Goal: Task Accomplishment & Management: Manage account settings

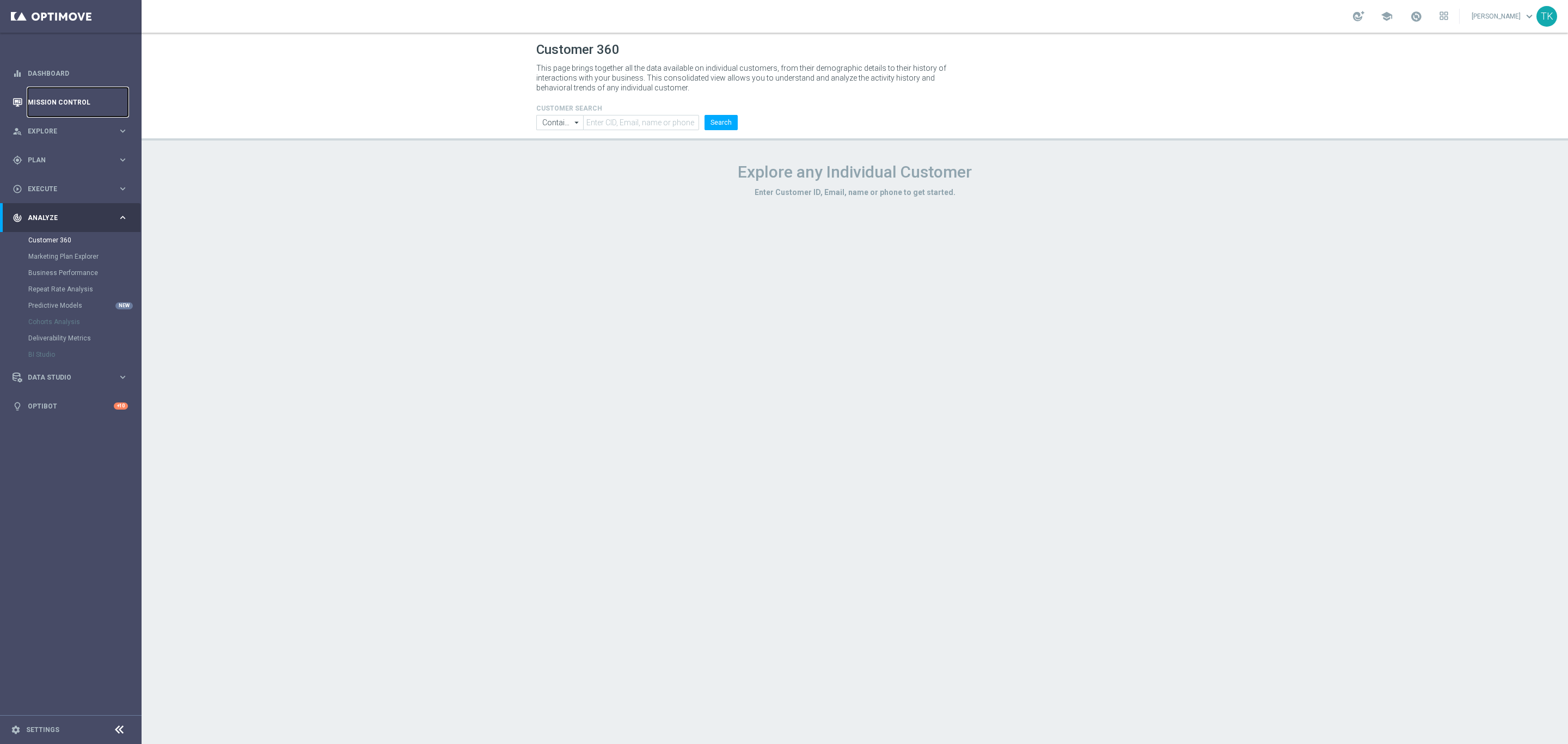
click at [61, 100] on link "Mission Control" at bounding box center [78, 102] width 100 height 29
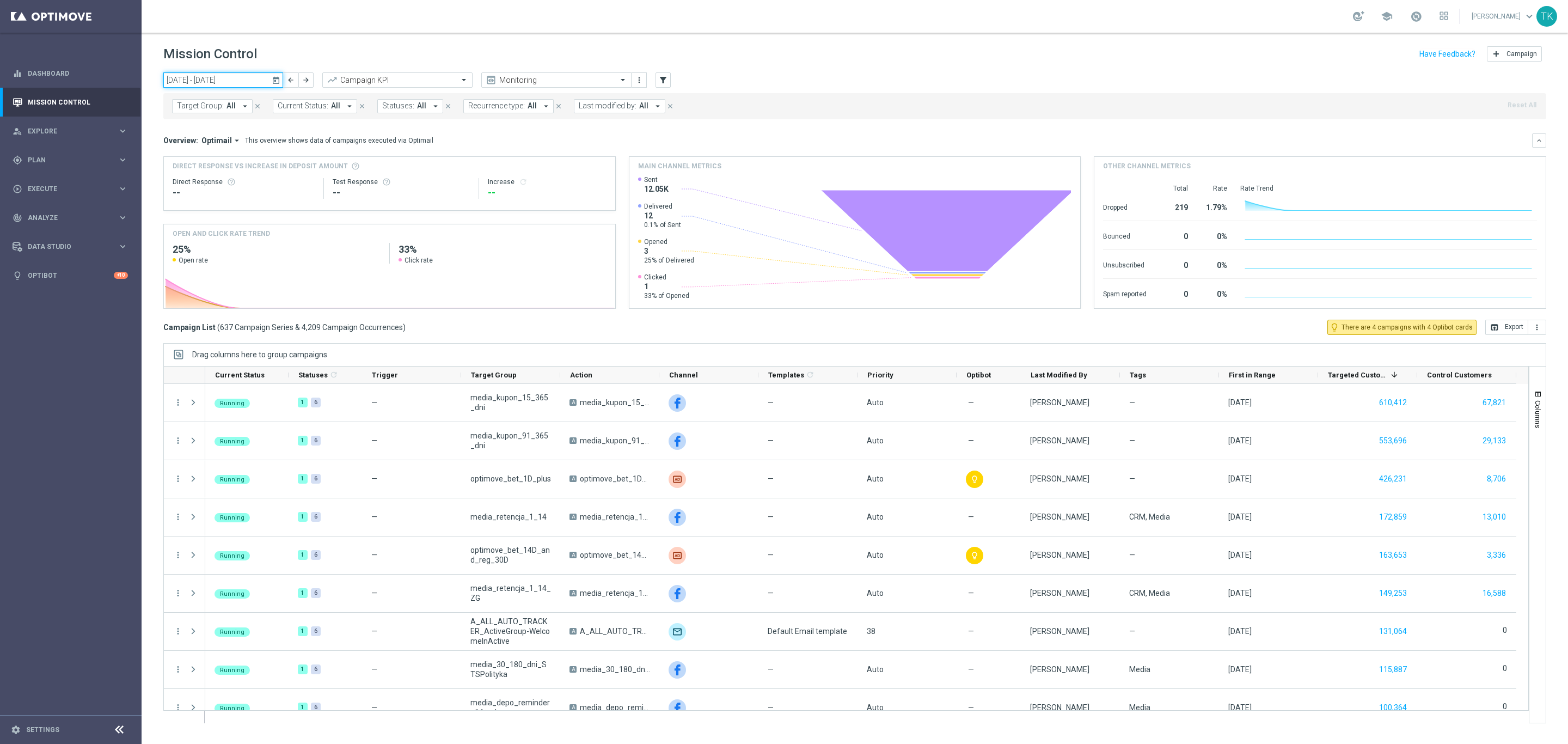
click at [219, 81] on input "[DATE] - [DATE]" at bounding box center [223, 80] width 120 height 15
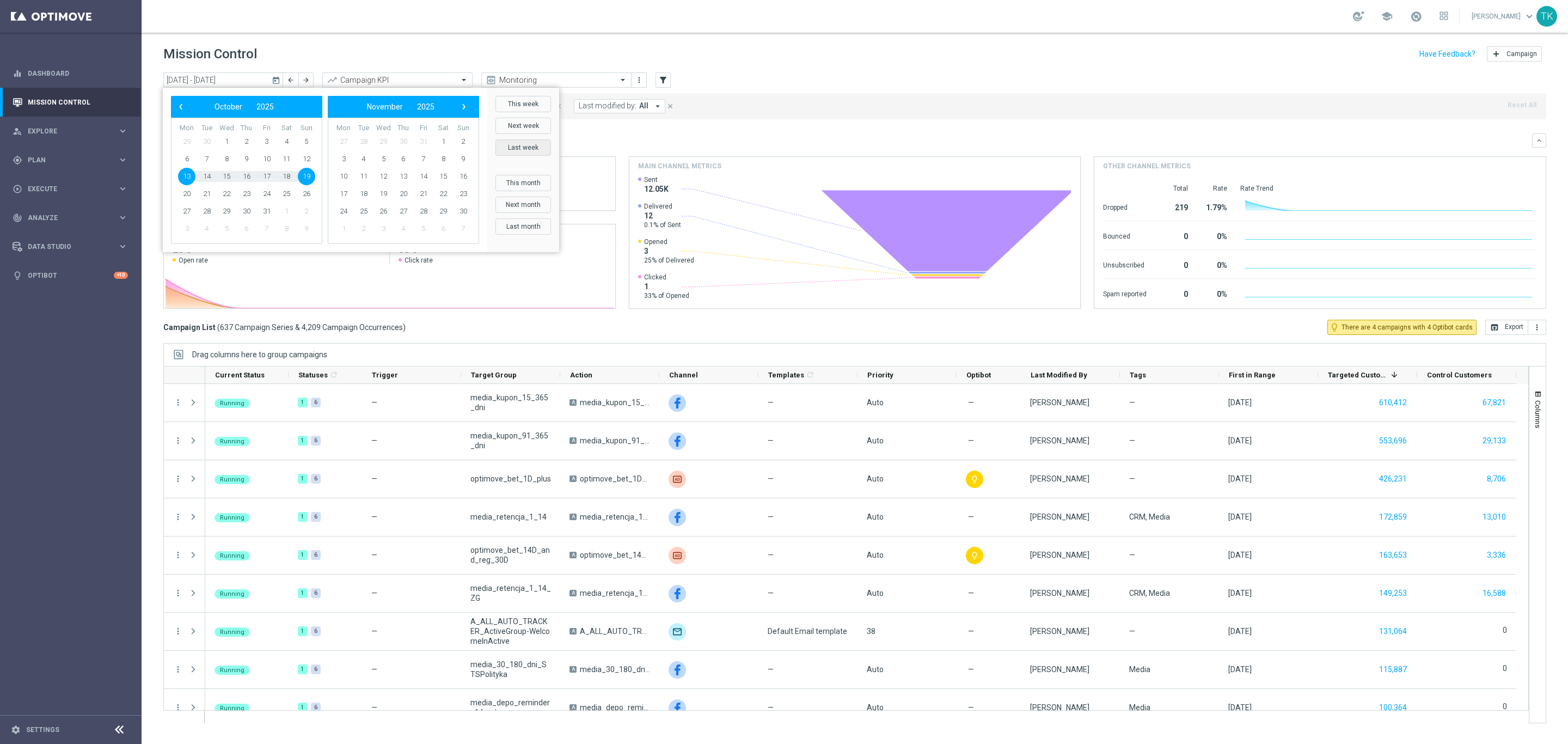
click at [521, 147] on button "Last week" at bounding box center [523, 147] width 56 height 17
type input "[DATE] - [DATE]"
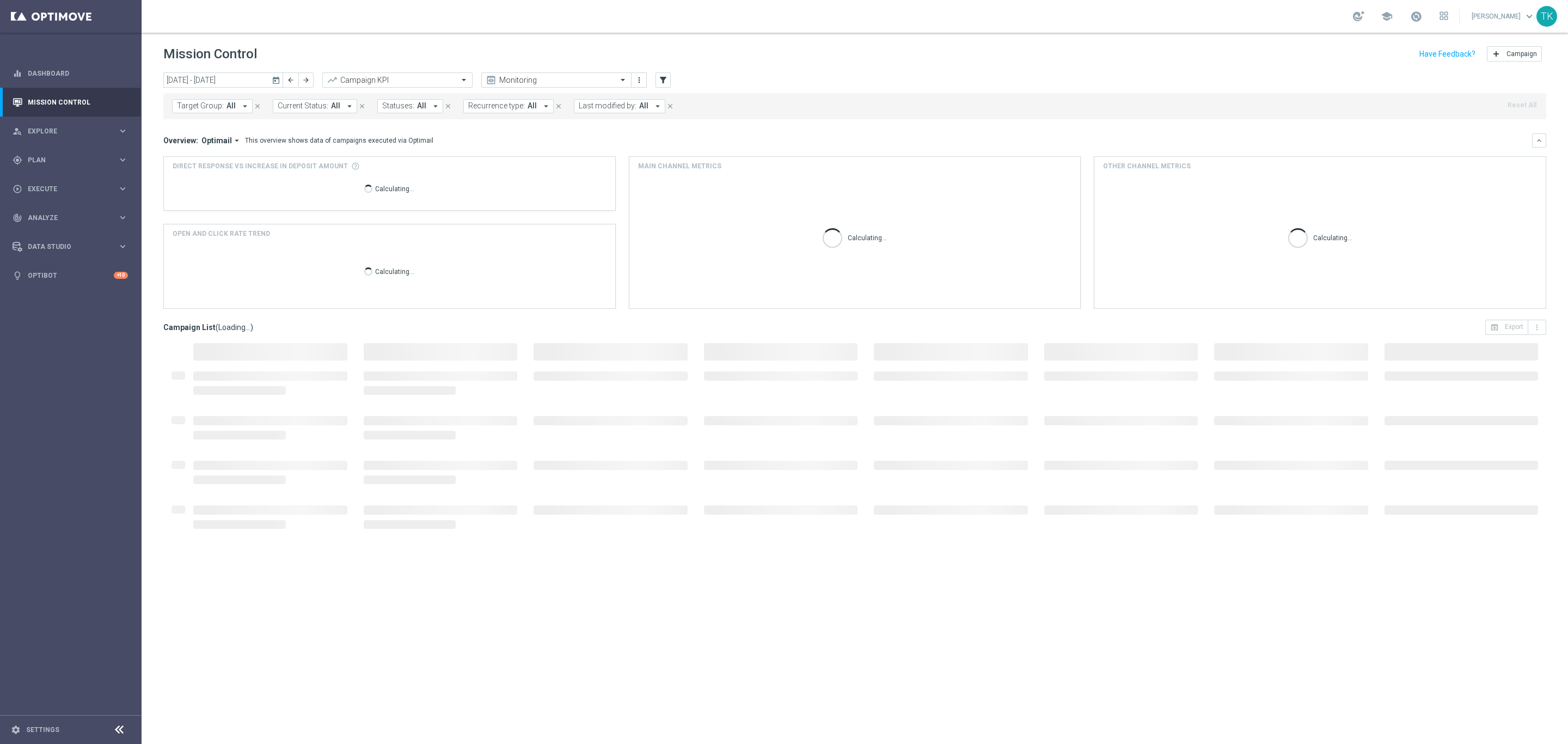
click at [220, 105] on span "Target Group:" at bounding box center [200, 106] width 47 height 9
click at [203, 125] on input "text" at bounding box center [263, 126] width 160 height 9
click at [203, 170] on div "E_ALL_AUTO_CASHDROP_GOLD_EVIP_250 PLN_WEEKLY" at bounding box center [267, 175] width 180 height 17
type input "E_ALL_AUTO_CASHDROP_GOLD_EVIP_250 PLN_WEEKLY"
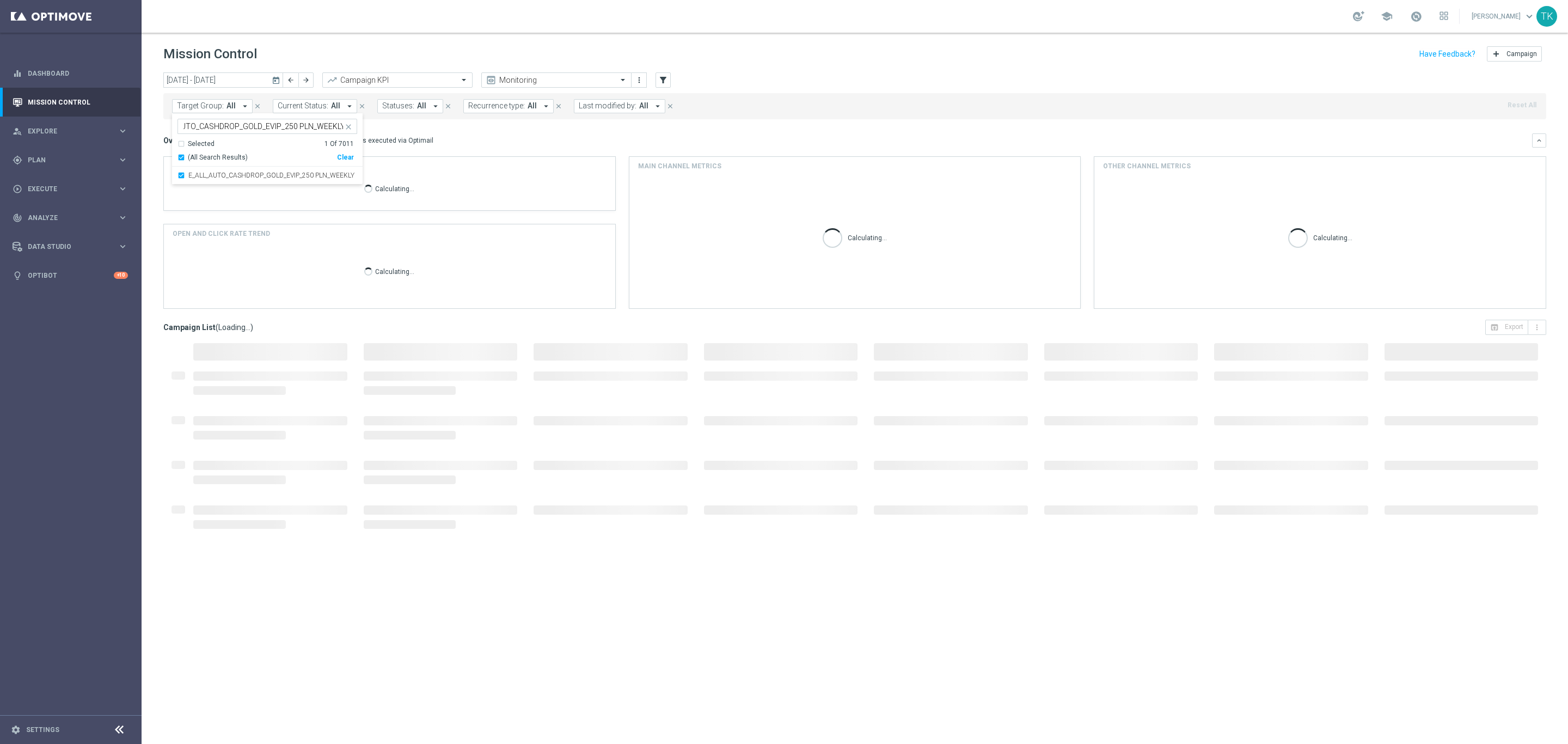
scroll to position [0, 0]
click at [147, 140] on div "[DATE] [DATE] - [DATE] arrow_back arrow_forward Campaign KPI trending_up Monito…" at bounding box center [855, 403] width 1427 height 661
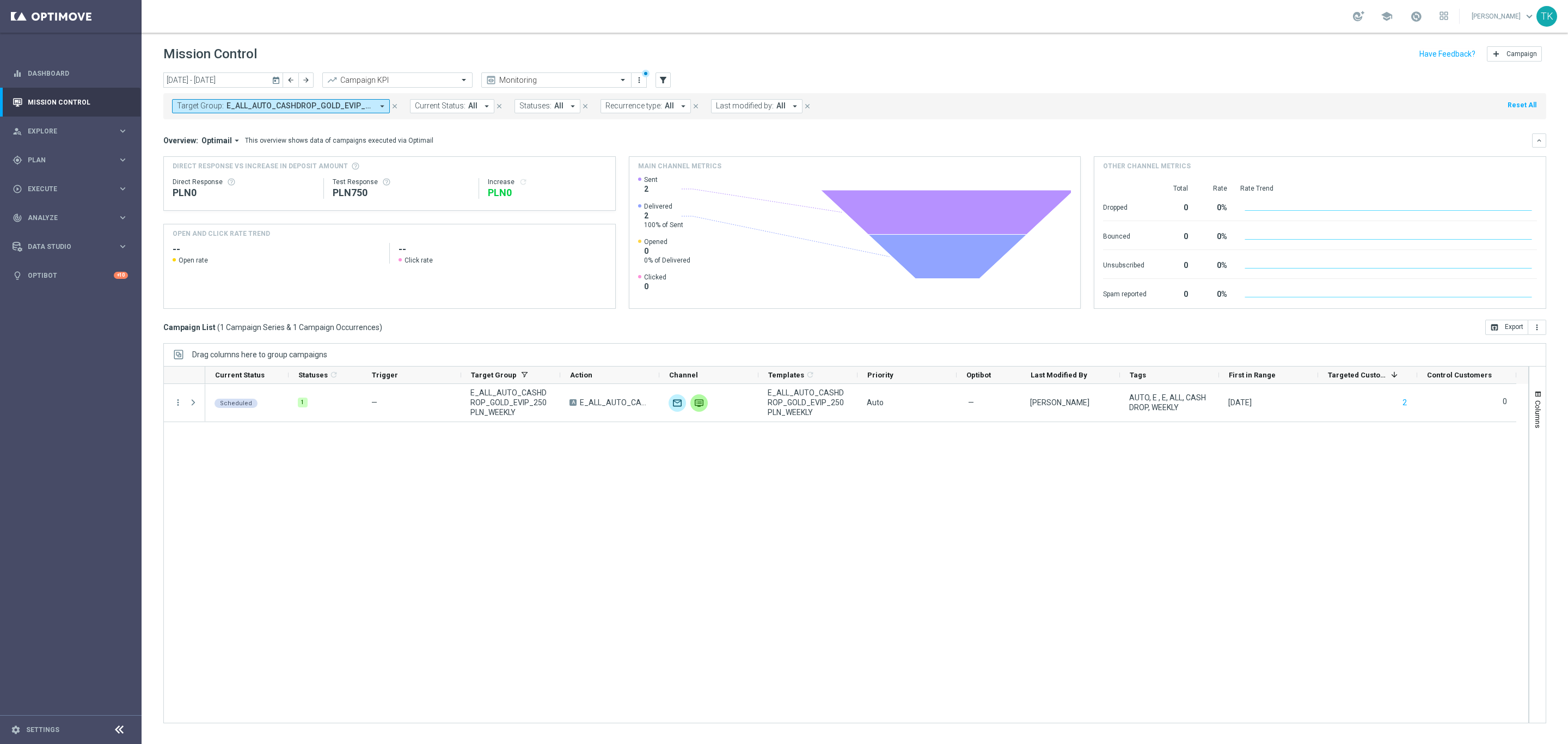
click at [286, 110] on span "E_ALL_AUTO_CASHDROP_GOLD_EVIP_250 PLN_WEEKLY" at bounding box center [299, 106] width 146 height 9
click at [0, 0] on div "Clear" at bounding box center [0, 0] width 0 height 0
click at [203, 126] on input "text" at bounding box center [263, 126] width 160 height 9
paste input "E_ALL_AUTO_CASHDROP_SILVER_EVIP_50 PLN_WEEKLY"
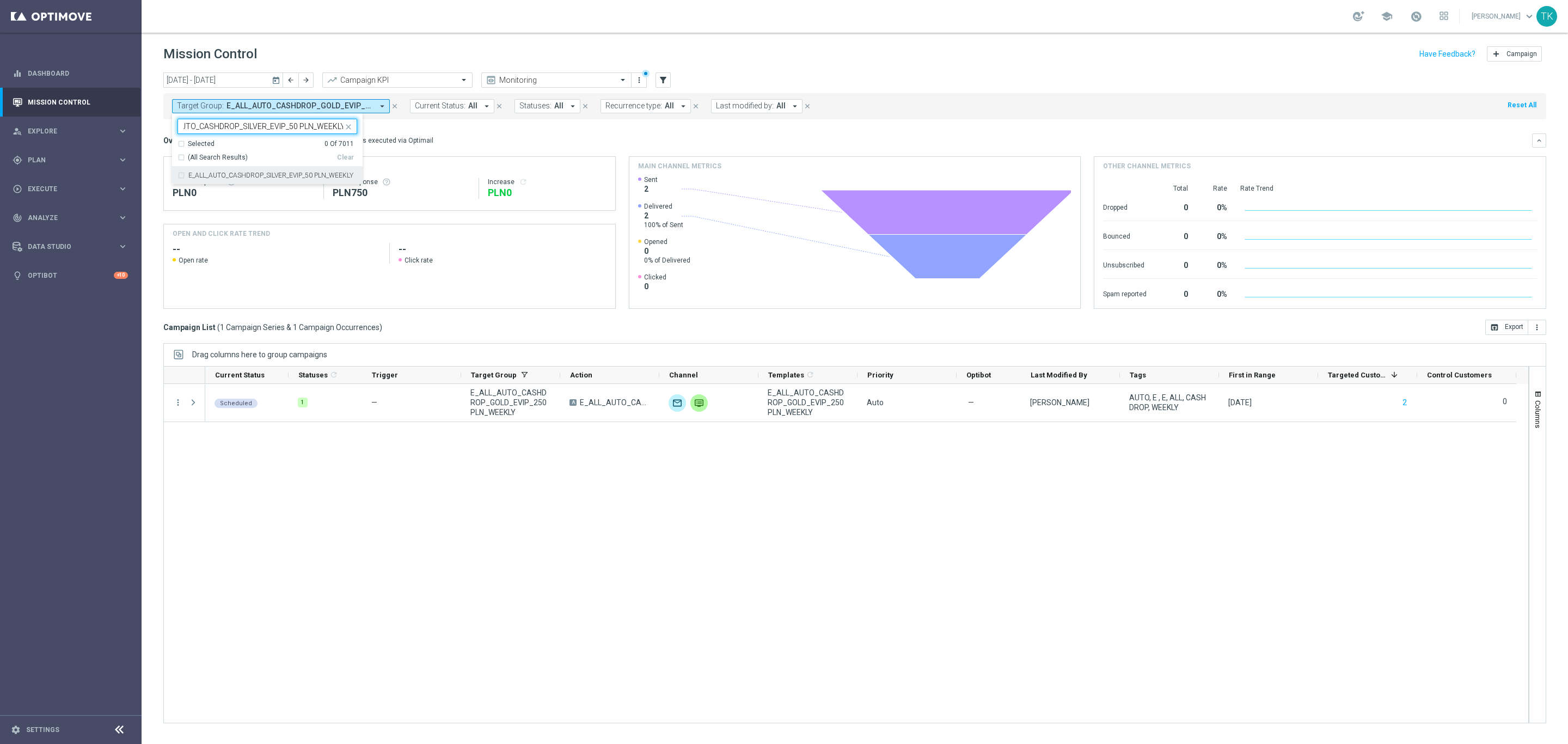
click at [213, 179] on label "E_ALL_AUTO_CASHDROP_SILVER_EVIP_50 PLN_WEEKLY" at bounding box center [271, 175] width 165 height 7
type input "E_ALL_AUTO_CASHDROP_SILVER_EVIP_50 PLN_WEEKLY"
click at [159, 141] on div "[DATE] [DATE] - [DATE] arrow_back arrow_forward Campaign KPI trending_up Monito…" at bounding box center [855, 403] width 1427 height 661
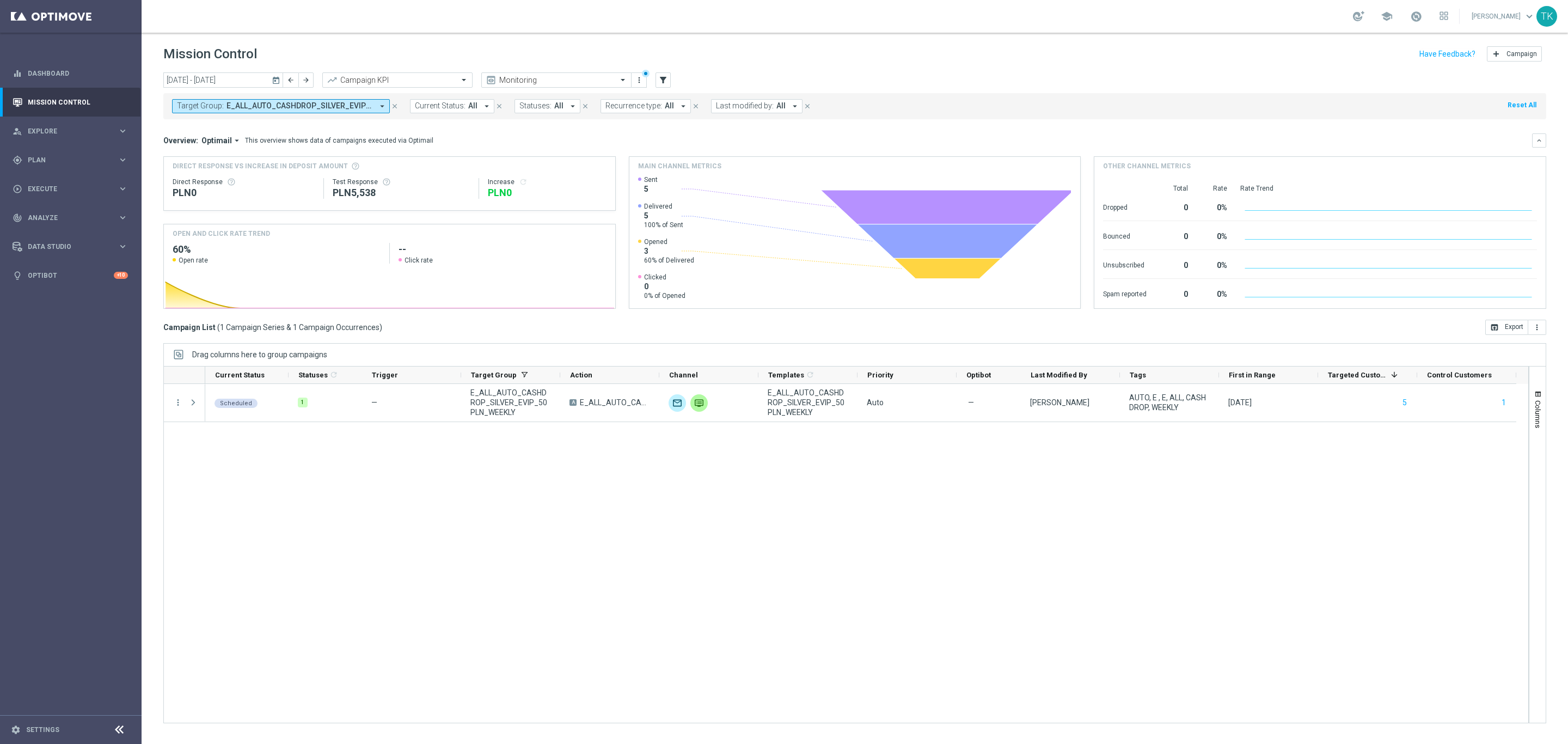
drag, startPoint x: 259, startPoint y: 105, endPoint x: 284, endPoint y: 113, distance: 26.2
click at [259, 105] on span "E_ALL_AUTO_CASHDROP_SILVER_EVIP_50 PLN_WEEKLY" at bounding box center [299, 106] width 146 height 9
drag, startPoint x: 344, startPoint y: 159, endPoint x: 319, endPoint y: 157, distance: 25.1
click at [0, 0] on div "Clear" at bounding box center [0, 0] width 0 height 0
click at [223, 125] on input "text" at bounding box center [263, 126] width 160 height 9
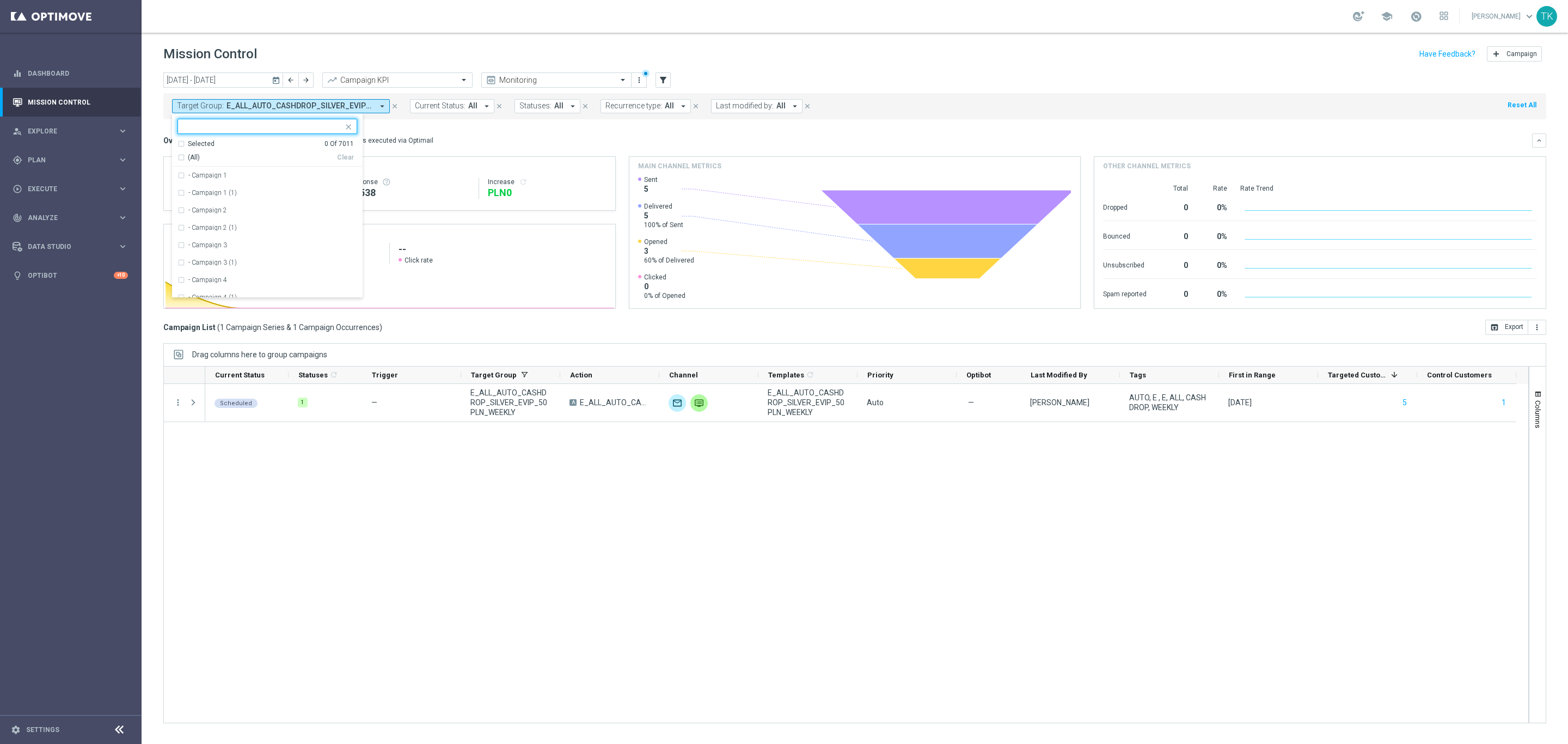
paste input "E_ALL_AUTO_WAGER_GOLD_EVIP_20 do 500 PLN_WEEKLY"
click at [215, 178] on label "E_ALL_AUTO_WAGER_GOLD_EVIP_20 do 500 PLN_WEEKLY" at bounding box center [273, 175] width 169 height 7
type input "E_ALL_AUTO_WAGER_GOLD_EVIP_20 do 500 PLN_WEEKLY"
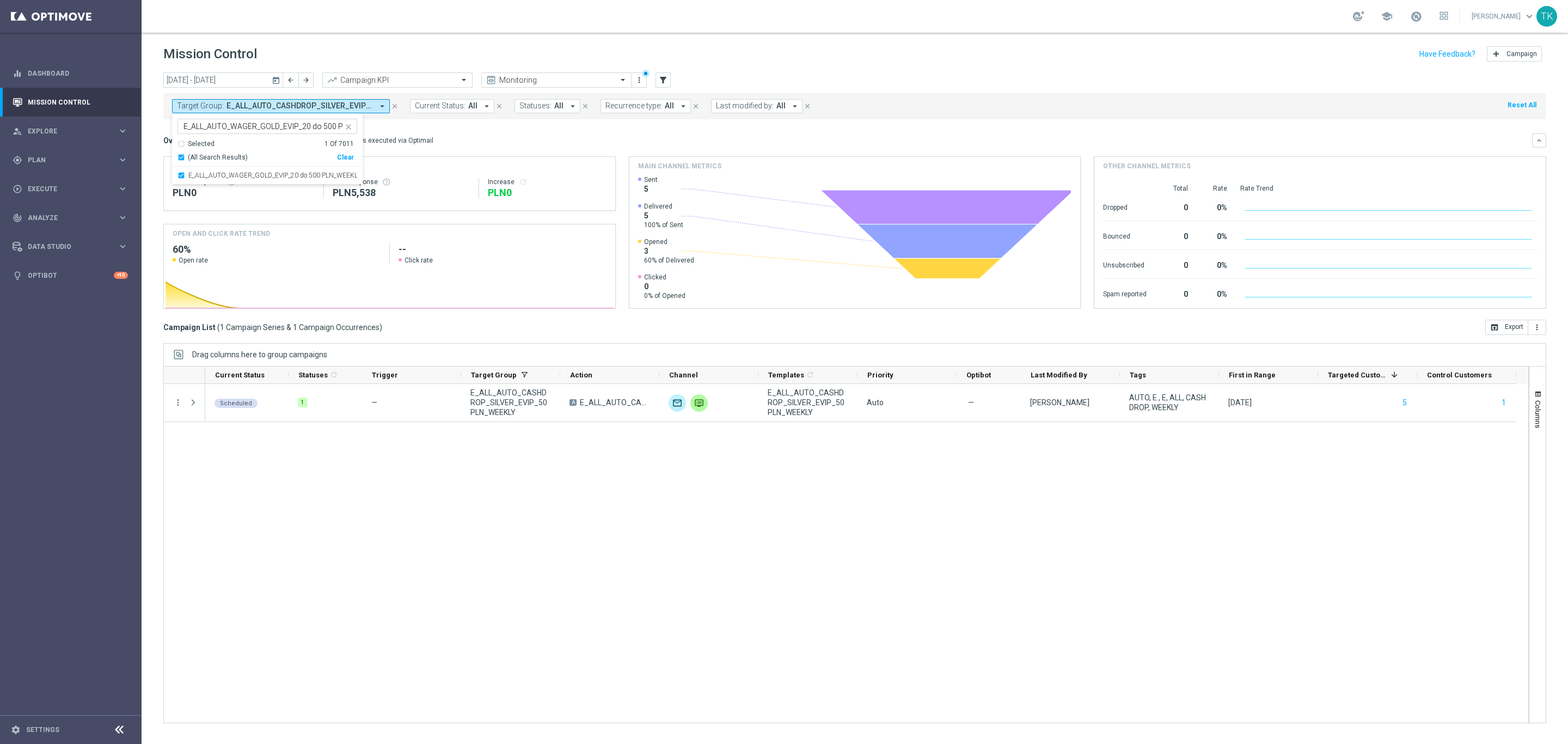
click at [157, 139] on div "[DATE] [DATE] - [DATE] arrow_back arrow_forward Campaign KPI trending_up Monito…" at bounding box center [855, 403] width 1427 height 661
click at [307, 106] on span "E_ALL_AUTO_WAGER_GOLD_EVIP_20 do 500 PLN_WEEKLY" at bounding box center [299, 106] width 146 height 9
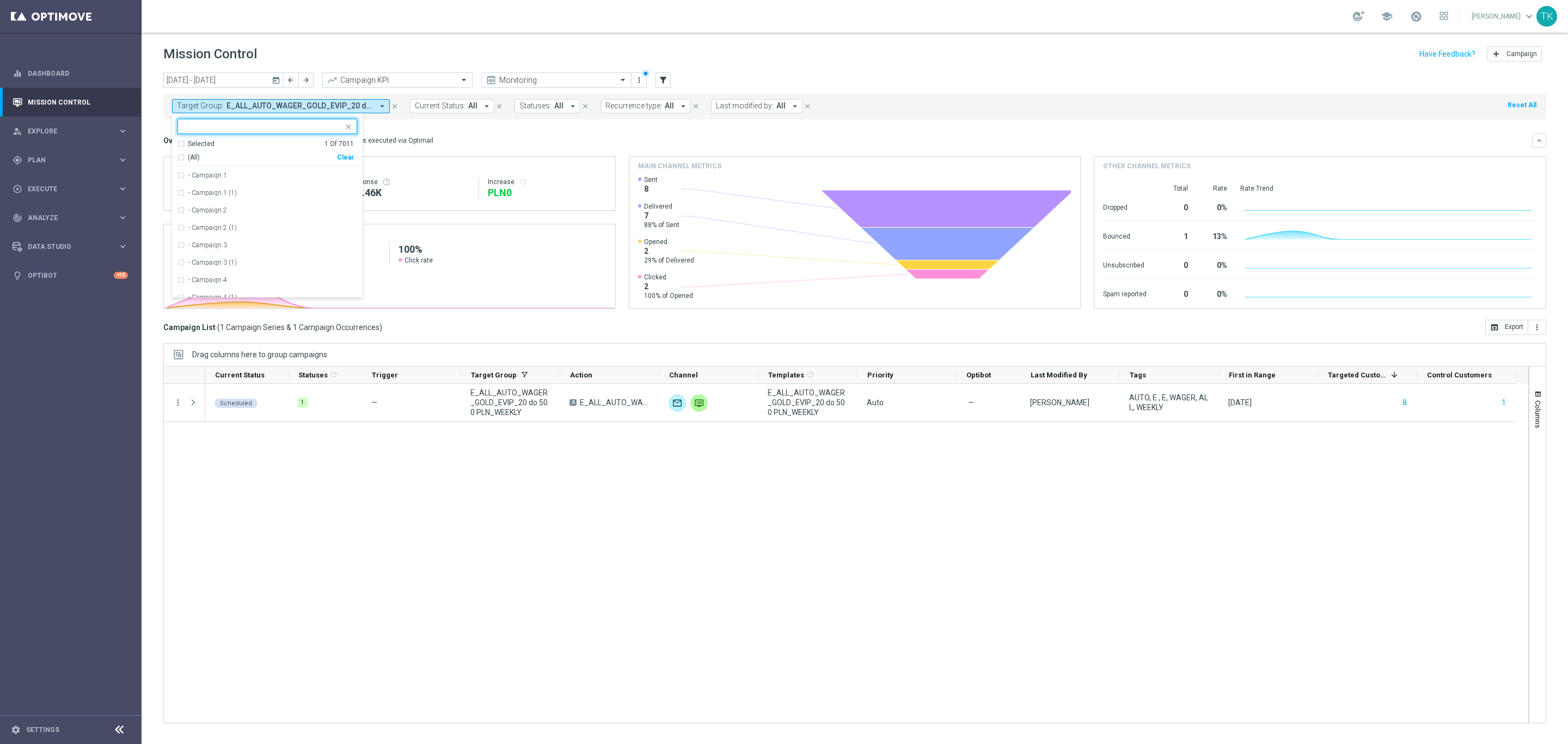
click at [0, 0] on div "Clear" at bounding box center [0, 0] width 0 height 0
click at [220, 125] on input "text" at bounding box center [263, 126] width 160 height 9
paste input "E_ALL_AUTO_WAGER_SILVER_EVIP_20 do 250 PLN_WEEKLY"
click at [196, 171] on div "E_ALL_AUTO_WAGER_SILVER_EVIP_20 do 250 PLN_WEEKLY" at bounding box center [267, 175] width 180 height 17
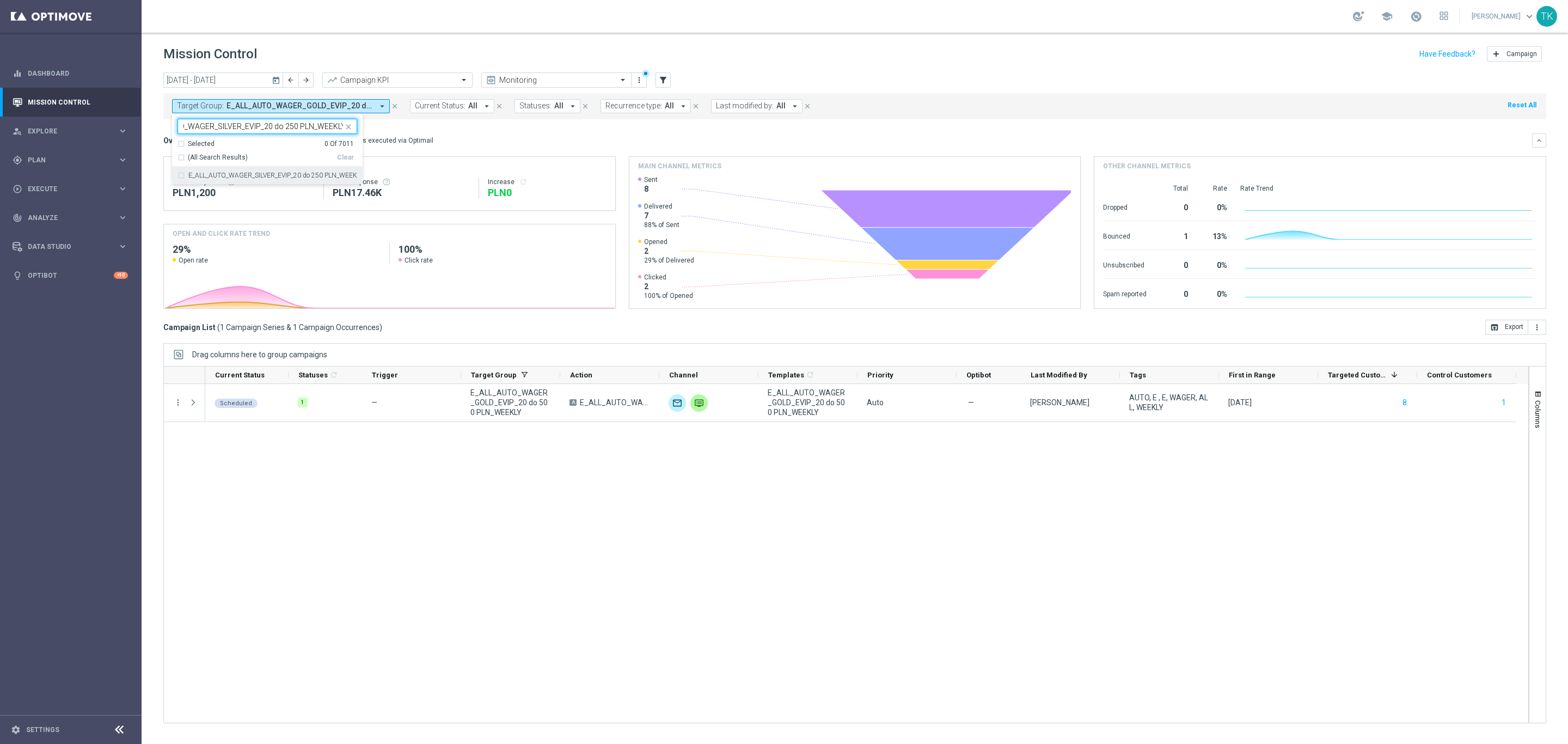
type input "E_ALL_AUTO_WAGER_SILVER_EVIP_20 do 250 PLN_WEEKLY"
click at [160, 141] on div "[DATE] [DATE] - [DATE] arrow_back arrow_forward Campaign KPI trending_up Monito…" at bounding box center [855, 403] width 1427 height 661
drag, startPoint x: 295, startPoint y: 100, endPoint x: 300, endPoint y: 106, distance: 7.8
click at [295, 100] on button "Target Group: E_ALL_AUTO_WAGER_SILVER_EVIP_20 do 250 PLN_WEEKLY arrow_drop_down" at bounding box center [281, 106] width 218 height 14
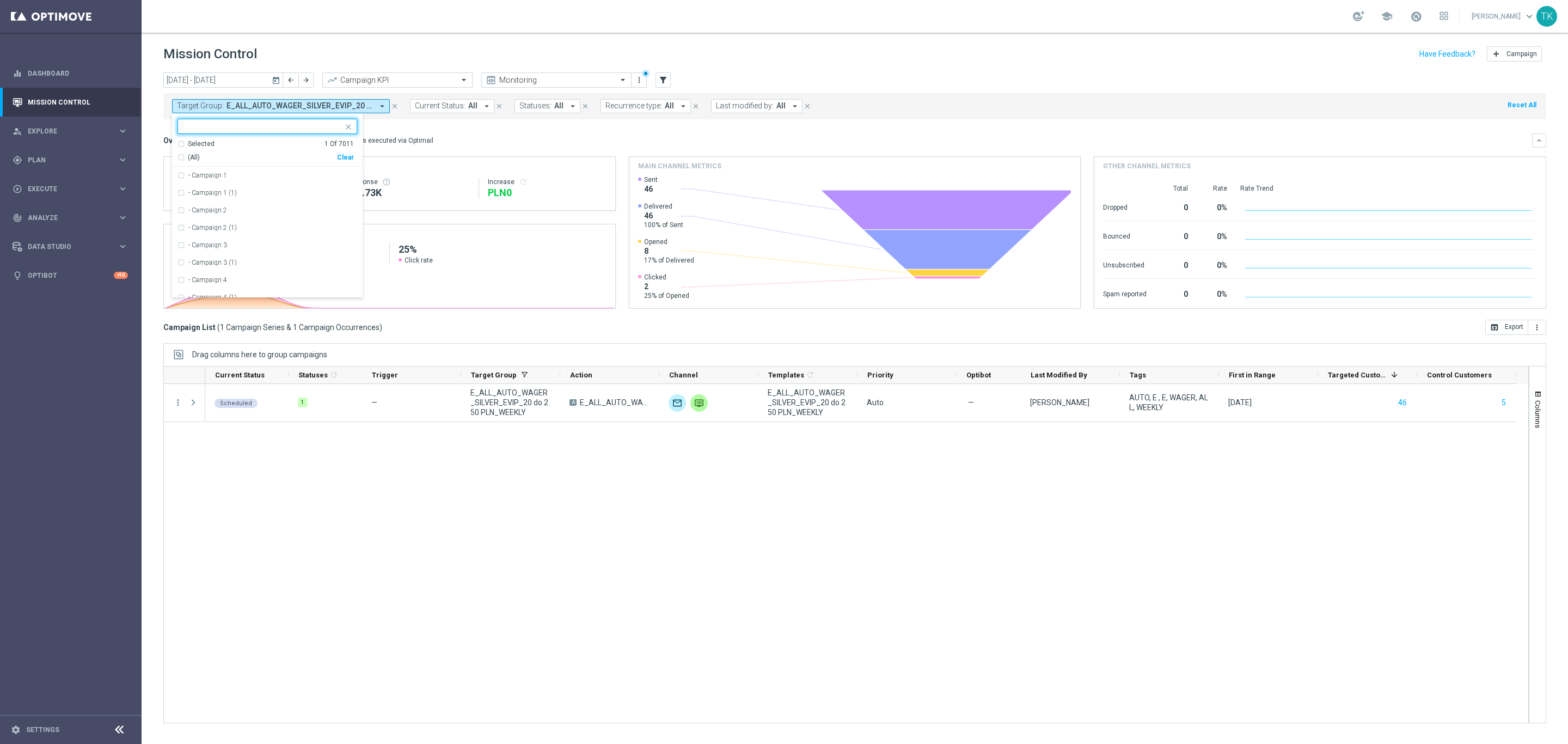
click at [0, 0] on div "Clear" at bounding box center [0, 0] width 0 height 0
click at [215, 126] on input "text" at bounding box center [263, 126] width 160 height 9
paste input "E_NH-NL_AUTO_CASHBACK_GOLD_EVIP_5 do 250 PLN_WEEKLY"
drag, startPoint x: 203, startPoint y: 183, endPoint x: 198, endPoint y: 184, distance: 5.1
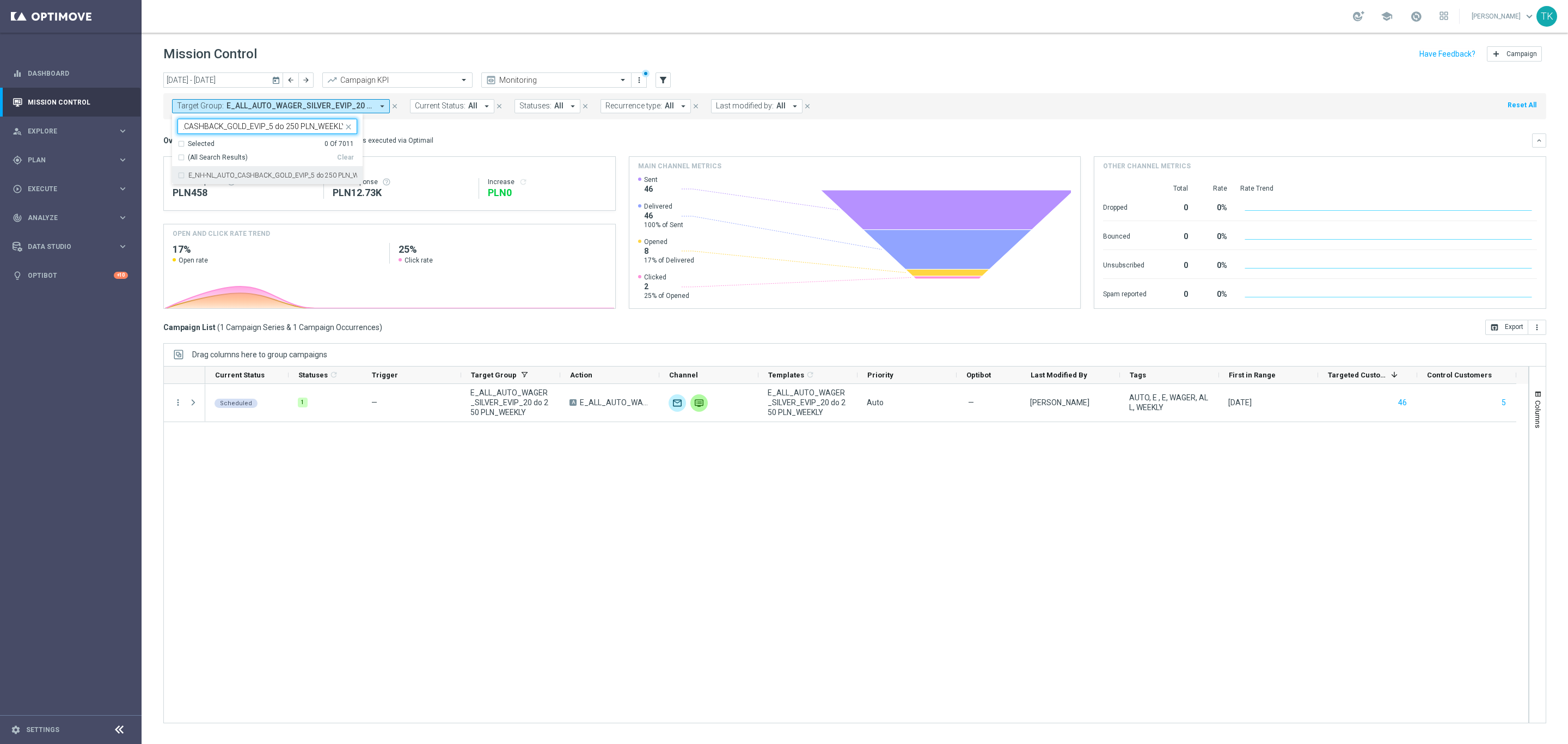
click at [203, 184] on div "E_NH-NL_AUTO_CASHBACK_GOLD_EVIP_5 do 250 PLN_WEEKLY" at bounding box center [267, 175] width 180 height 17
type input "E_NH-NL_AUTO_CASHBACK_GOLD_EVIP_5 do 250 PLN_WEEKLY"
click at [146, 147] on div "[DATE] [DATE] - [DATE] arrow_back arrow_forward Campaign KPI trending_up Monito…" at bounding box center [855, 403] width 1427 height 661
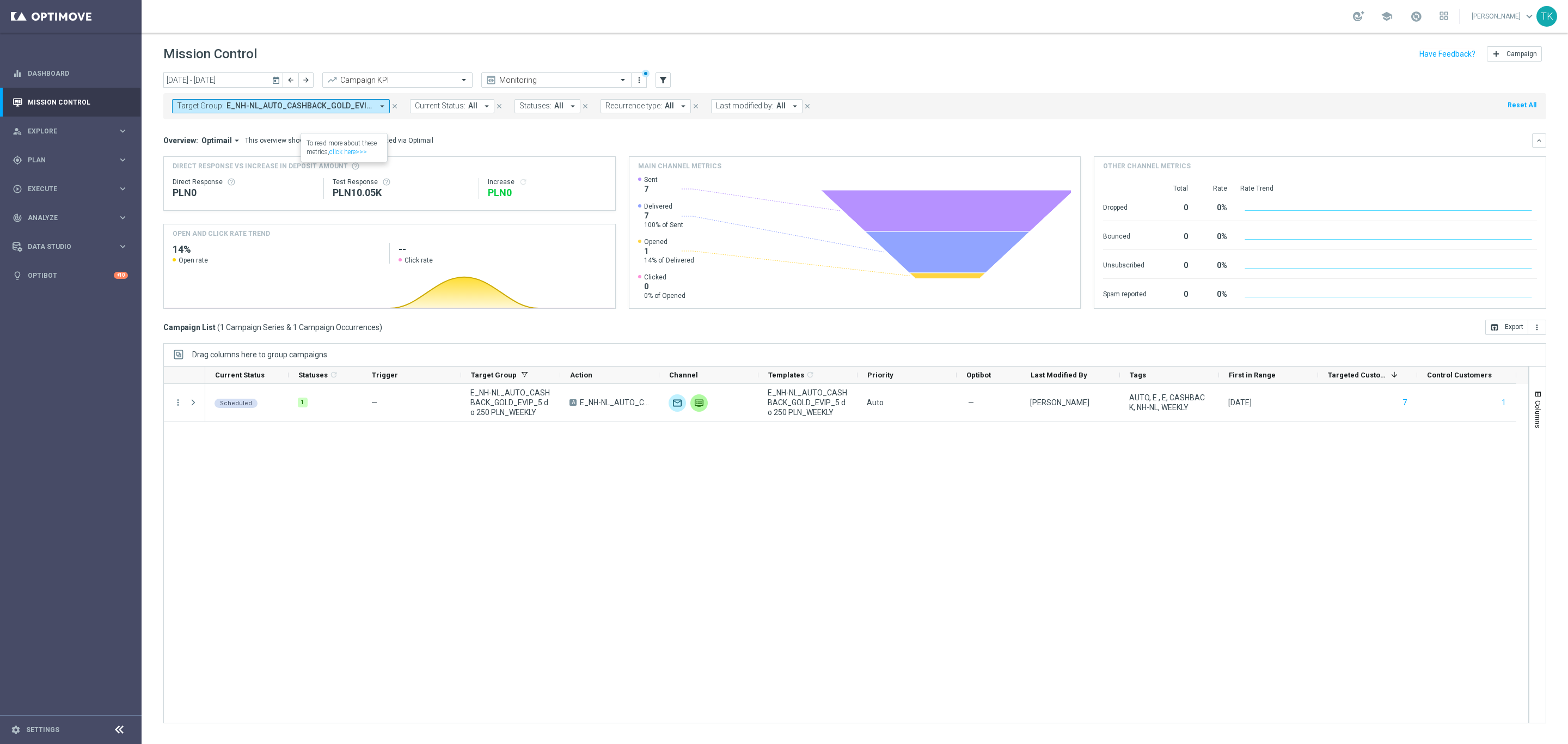
click at [283, 105] on span "E_NH-NL_AUTO_CASHBACK_GOLD_EVIP_5 do 250 PLN_WEEKLY" at bounding box center [299, 106] width 146 height 9
click at [0, 0] on div "Clear" at bounding box center [0, 0] width 0 height 0
click at [186, 129] on input "text" at bounding box center [263, 126] width 160 height 9
paste input "E_NH-NL_AUTO_CASHBACK_GOLD_EVIP_5 do 250 PLN_TU_WEEKLY"
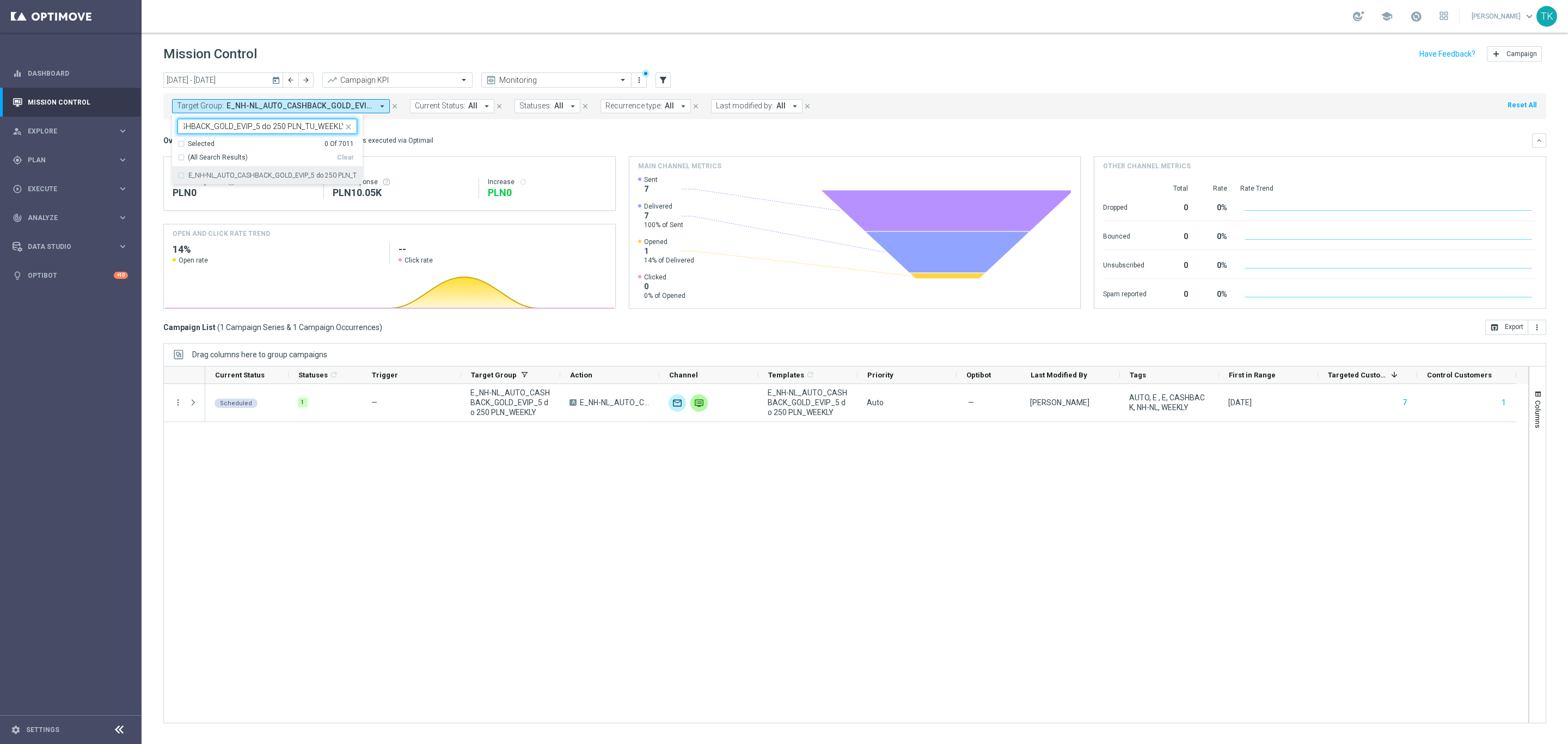
click at [206, 178] on label "E_NH-NL_AUTO_CASHBACK_GOLD_EVIP_5 do 250 PLN_TU_WEEKLY" at bounding box center [273, 175] width 169 height 7
type input "E_NH-NL_AUTO_CASHBACK_GOLD_EVIP_5 do 250 PLN_TU_WEEKLY"
click at [157, 142] on div "[DATE] [DATE] - [DATE] arrow_back arrow_forward Campaign KPI trending_up Monito…" at bounding box center [855, 403] width 1427 height 661
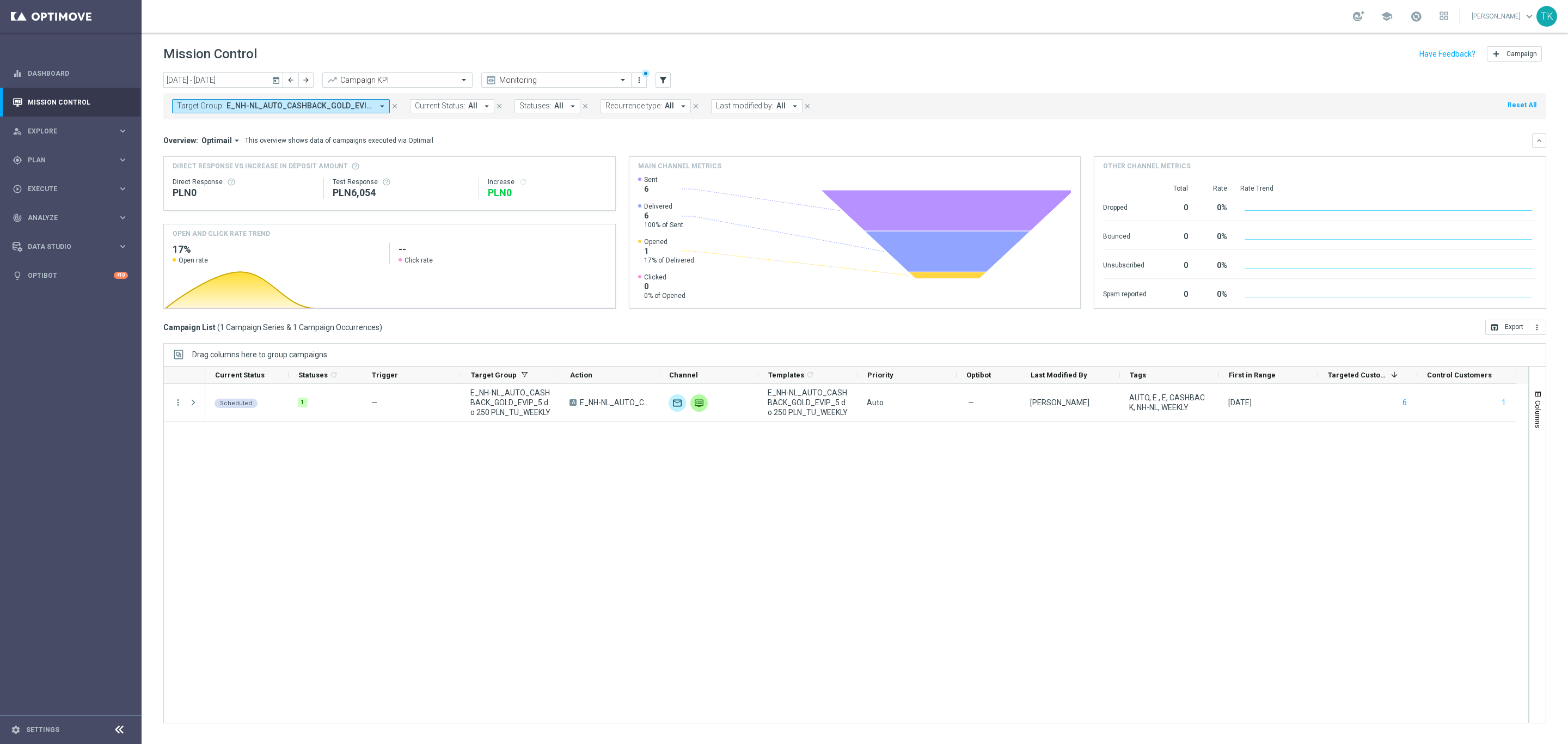
click at [304, 110] on span "E_NH-NL_AUTO_CASHBACK_GOLD_EVIP_5 do 250 PLN_TU_WEEKLY" at bounding box center [299, 106] width 146 height 9
click at [0, 0] on div "Clear" at bounding box center [0, 0] width 0 height 0
click at [210, 122] on input "text" at bounding box center [263, 126] width 160 height 9
paste input "E_NH-NL_AUTO_CASHBACK_SILVER_EVIP_5 do 250 PLN_WEEKLY"
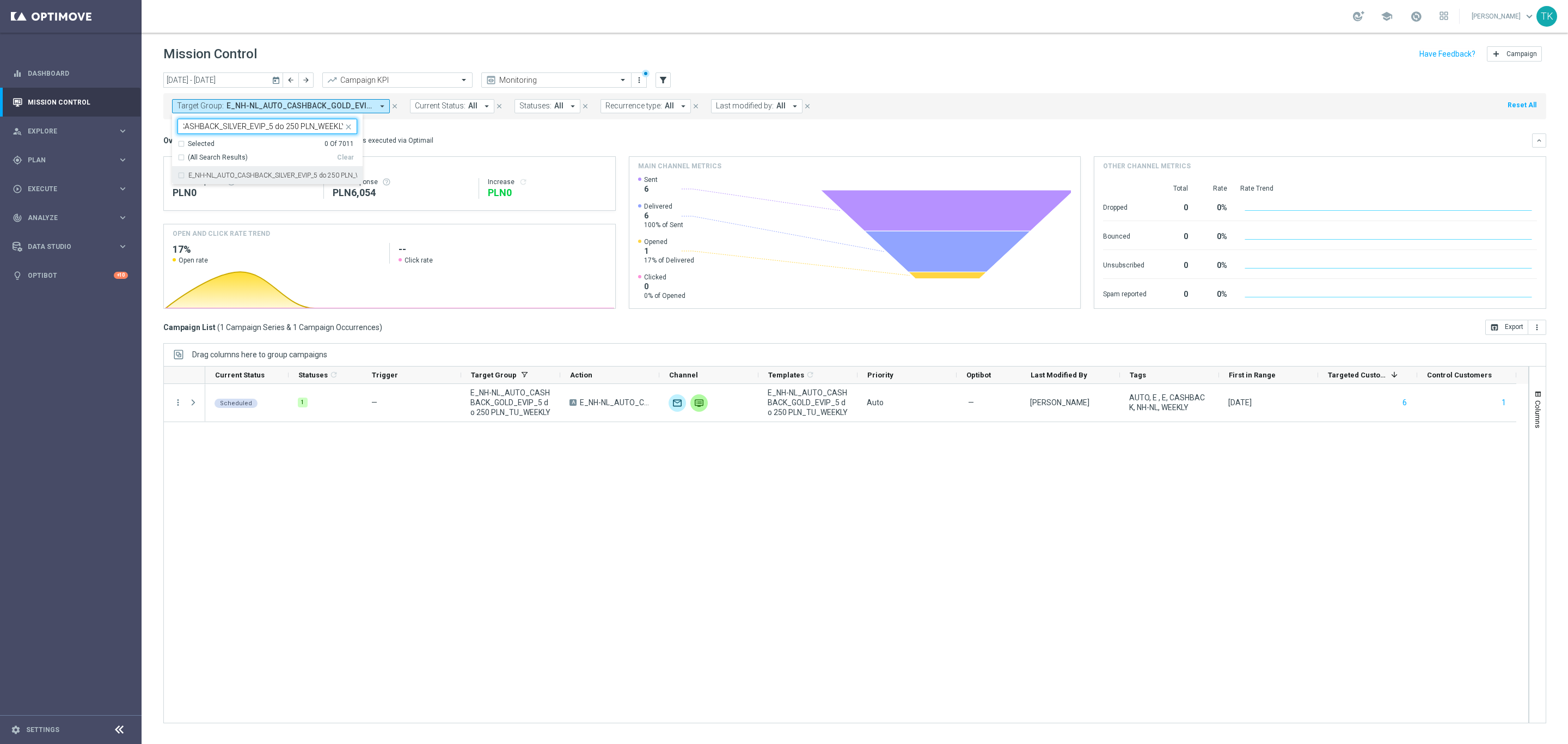
click at [199, 169] on div "E_NH-NL_AUTO_CASHBACK_SILVER_EVIP_5 do 250 PLN_WEEKLY" at bounding box center [267, 175] width 180 height 17
type input "E_NH-NL_AUTO_CASHBACK_SILVER_EVIP_5 do 250 PLN_WEEKLY"
click at [147, 136] on div "[DATE] [DATE] - [DATE] arrow_back arrow_forward Campaign KPI trending_up Monito…" at bounding box center [855, 403] width 1427 height 661
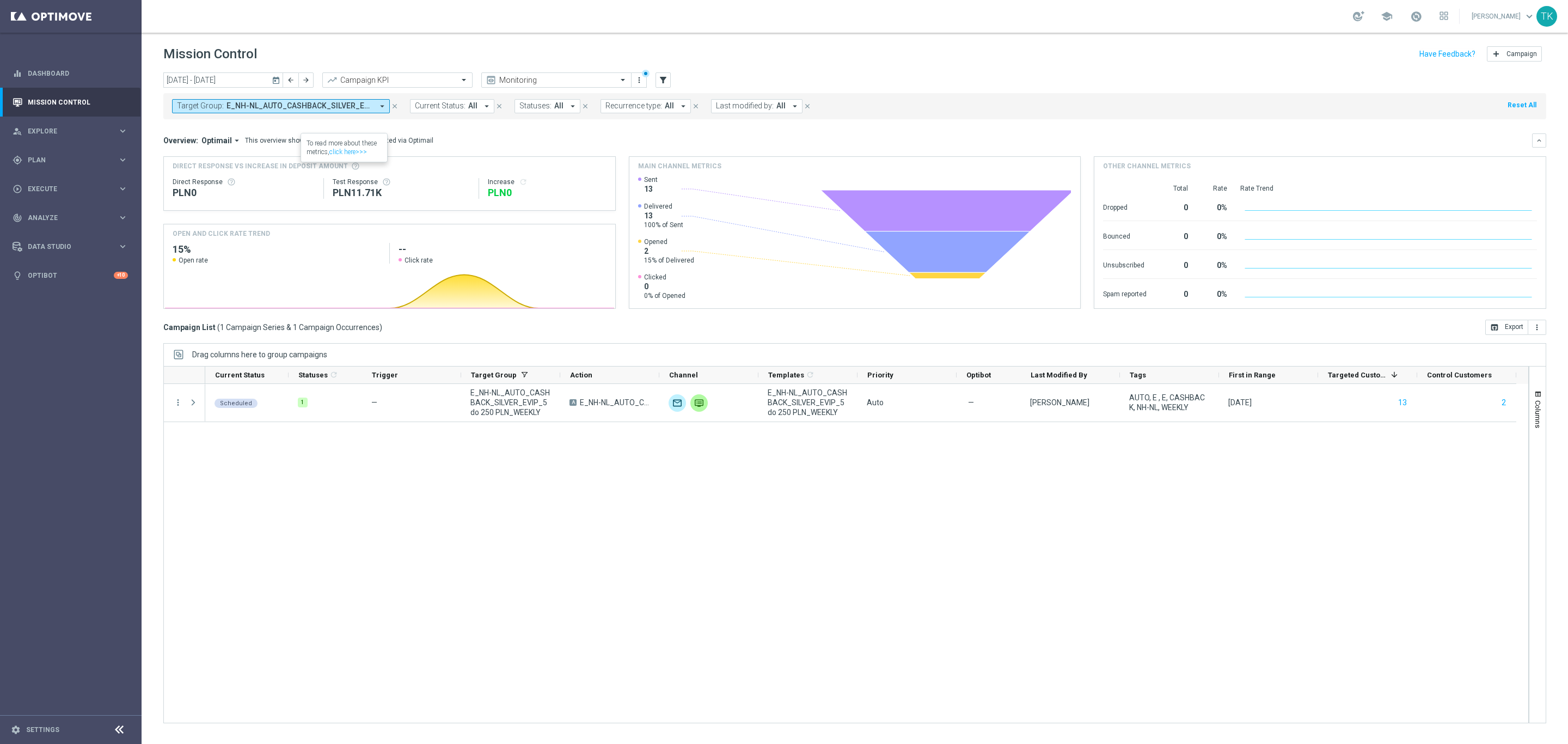
drag, startPoint x: 300, startPoint y: 105, endPoint x: 306, endPoint y: 108, distance: 6.7
click at [300, 105] on span "E_NH-NL_AUTO_CASHBACK_SILVER_EVIP_5 do 250 PLN_WEEKLY" at bounding box center [299, 106] width 146 height 9
click at [345, 151] on div "(All) Clear" at bounding box center [266, 155] width 176 height 13
click at [0, 0] on div "Clear" at bounding box center [0, 0] width 0 height 0
click at [218, 128] on input "text" at bounding box center [263, 126] width 160 height 9
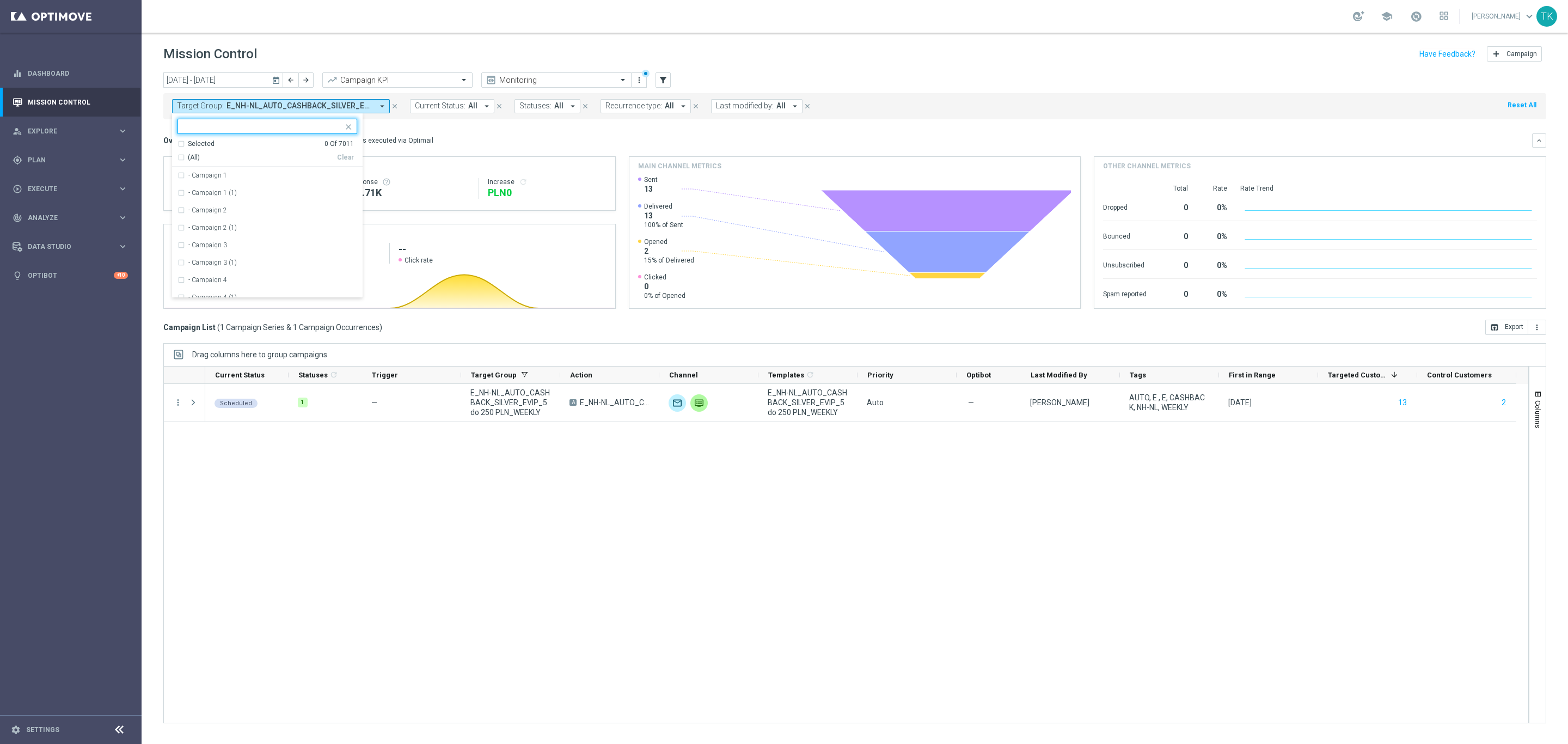
paste input "E_NH-NL_AUTO_CASHBACK_SILVER_EVIP_5 do 250 PLN_TU_WEEKLY"
click at [213, 174] on label "E_NH-NL_AUTO_CASHBACK_SILVER_EVIP_5 do 250 PLN_TU_WEEKLY" at bounding box center [273, 175] width 169 height 7
type input "E_NH-NL_AUTO_CASHBACK_SILVER_EVIP_5 do 250 PLN_TU_WEEKLY"
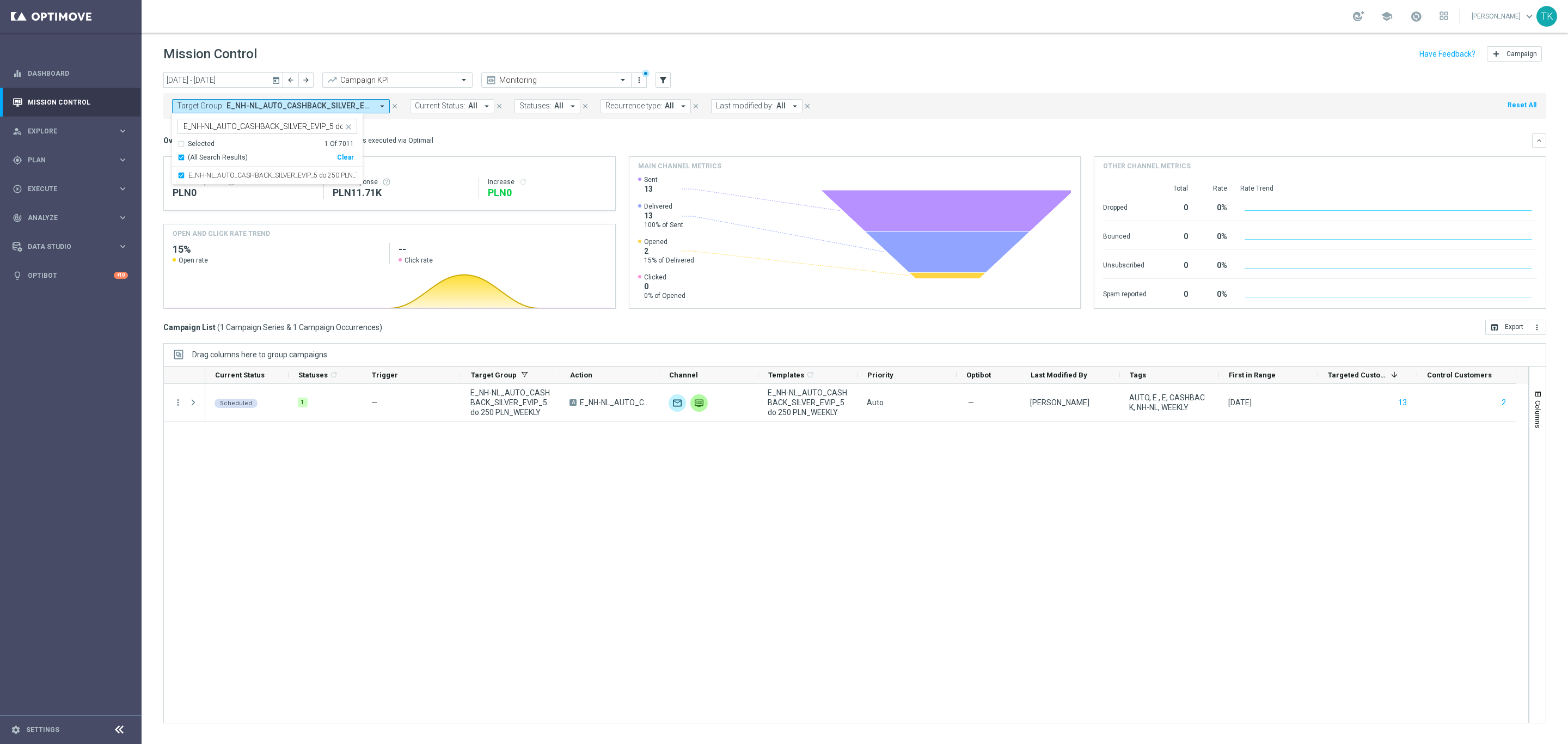
click at [147, 129] on div "[DATE] [DATE] - [DATE] arrow_back arrow_forward Campaign KPI trending_up Monito…" at bounding box center [855, 403] width 1427 height 661
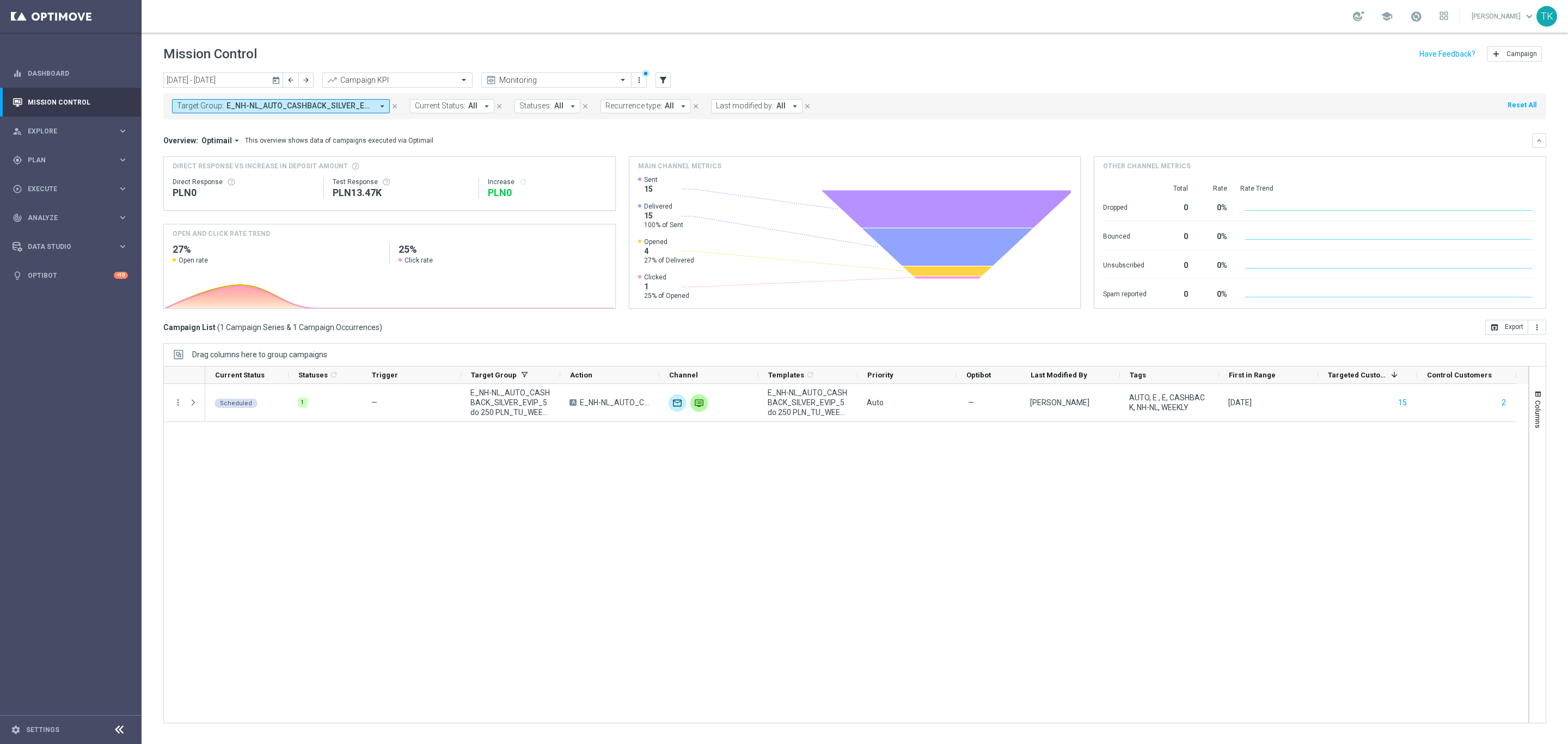
click at [281, 103] on span "E_NH-NL_AUTO_CASHBACK_SILVER_EVIP_5 do 250 PLN_TU_WEEKLY" at bounding box center [299, 106] width 146 height 9
click at [0, 0] on div "Clear" at bounding box center [0, 0] width 0 height 0
click at [250, 129] on input "text" at bounding box center [263, 126] width 160 height 9
paste input "E_ALL_AUTO_DEPO_GOLD_EVIP_25 do 500 PLN_WEEKLY"
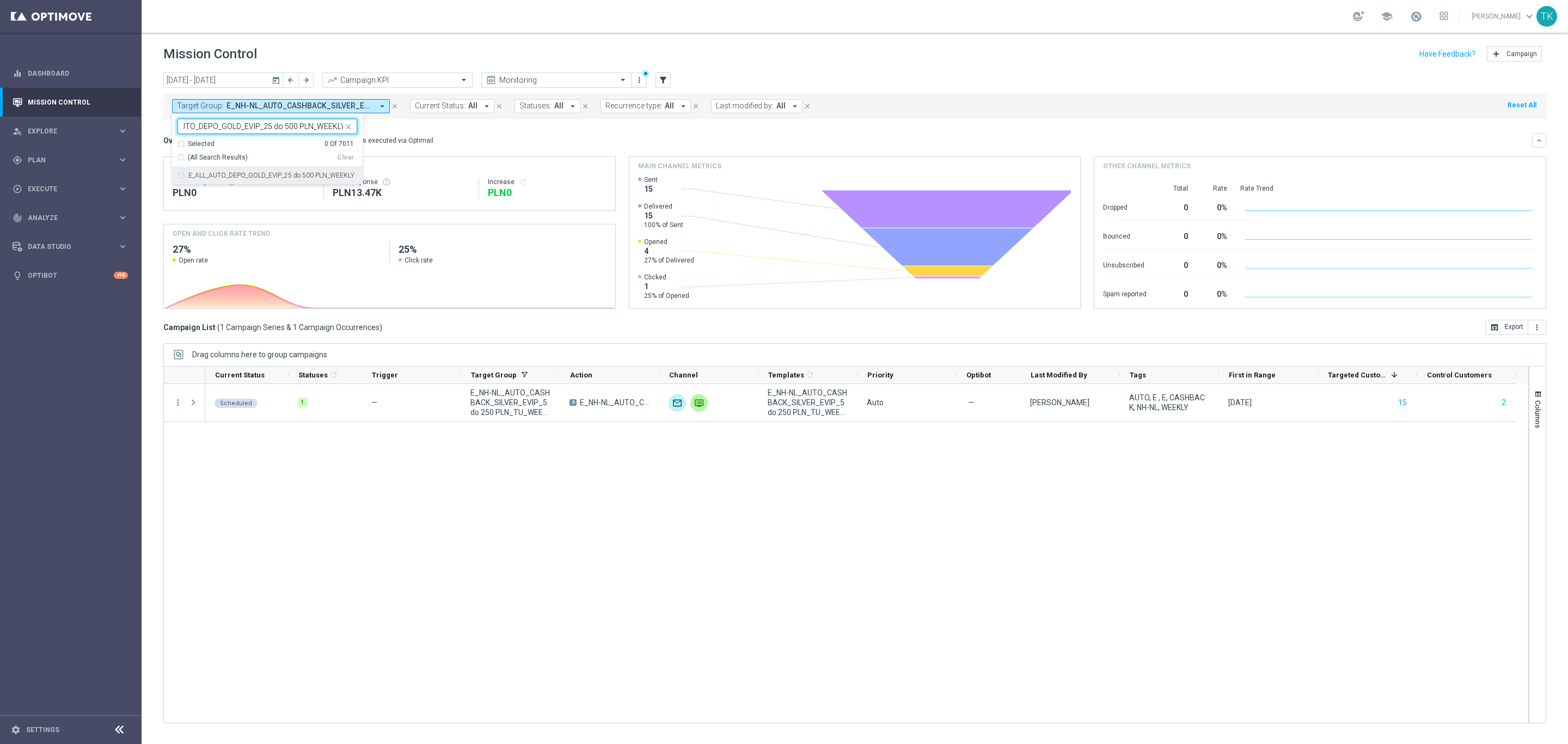
click at [217, 179] on label "E_ALL_AUTO_DEPO_GOLD_EVIP_25 do 500 PLN_WEEKLY" at bounding box center [271, 175] width 166 height 7
type input "E_ALL_AUTO_DEPO_GOLD_EVIP_25 do 500 PLN_WEEKLY"
click at [152, 141] on div "[DATE] [DATE] - [DATE] arrow_back arrow_forward Campaign KPI trending_up Monito…" at bounding box center [855, 403] width 1427 height 661
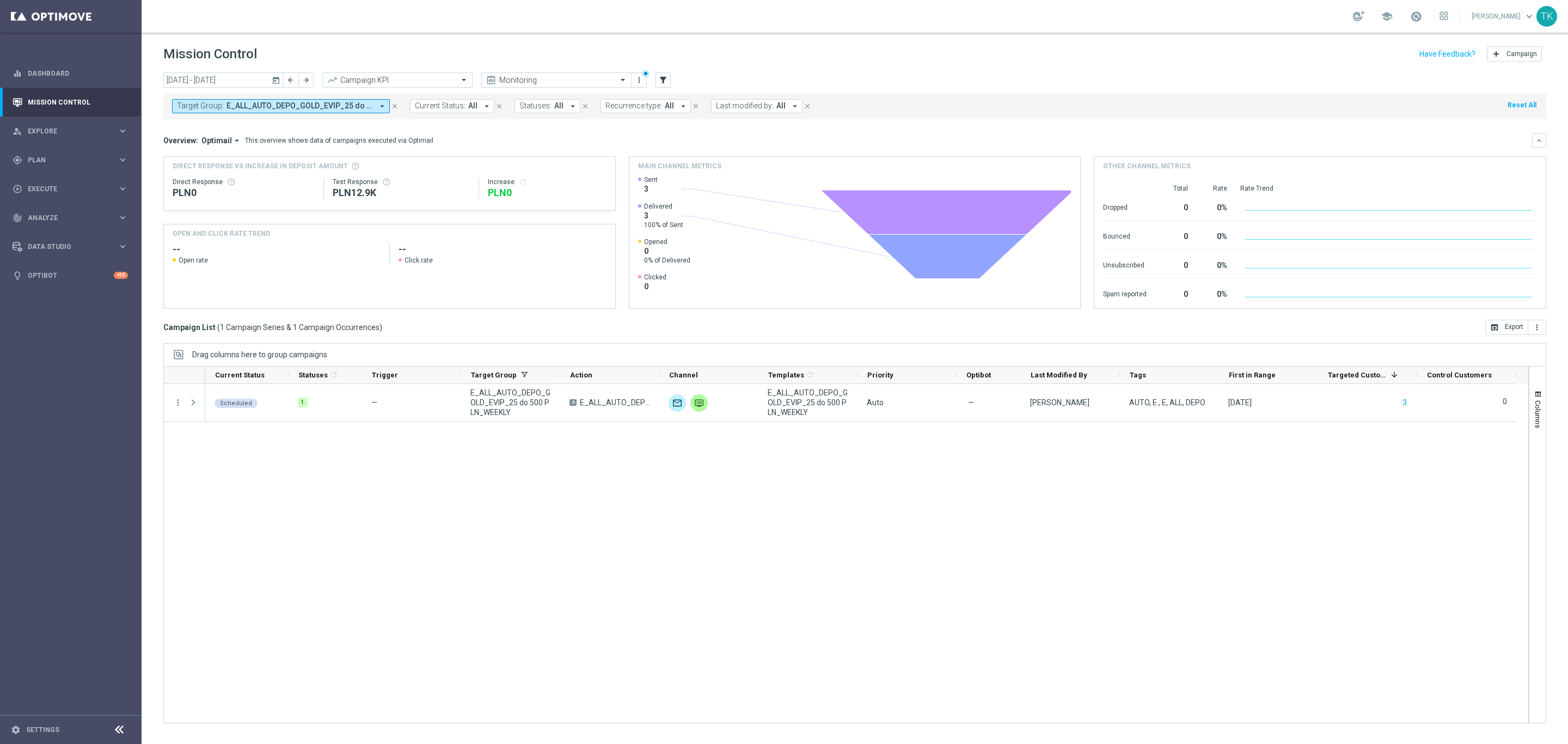
click at [278, 113] on button "Target Group: E_ALL_AUTO_DEPO_GOLD_EVIP_25 do 500 PLN_WEEKLY arrow_drop_down" at bounding box center [281, 106] width 218 height 14
click at [0, 0] on div "Clear" at bounding box center [0, 0] width 0 height 0
click at [193, 125] on input "text" at bounding box center [263, 126] width 160 height 9
paste input "E_ALL_AUTO_DEPO_SILVER_EVIP_25 do 500 PLN_WEEKLY"
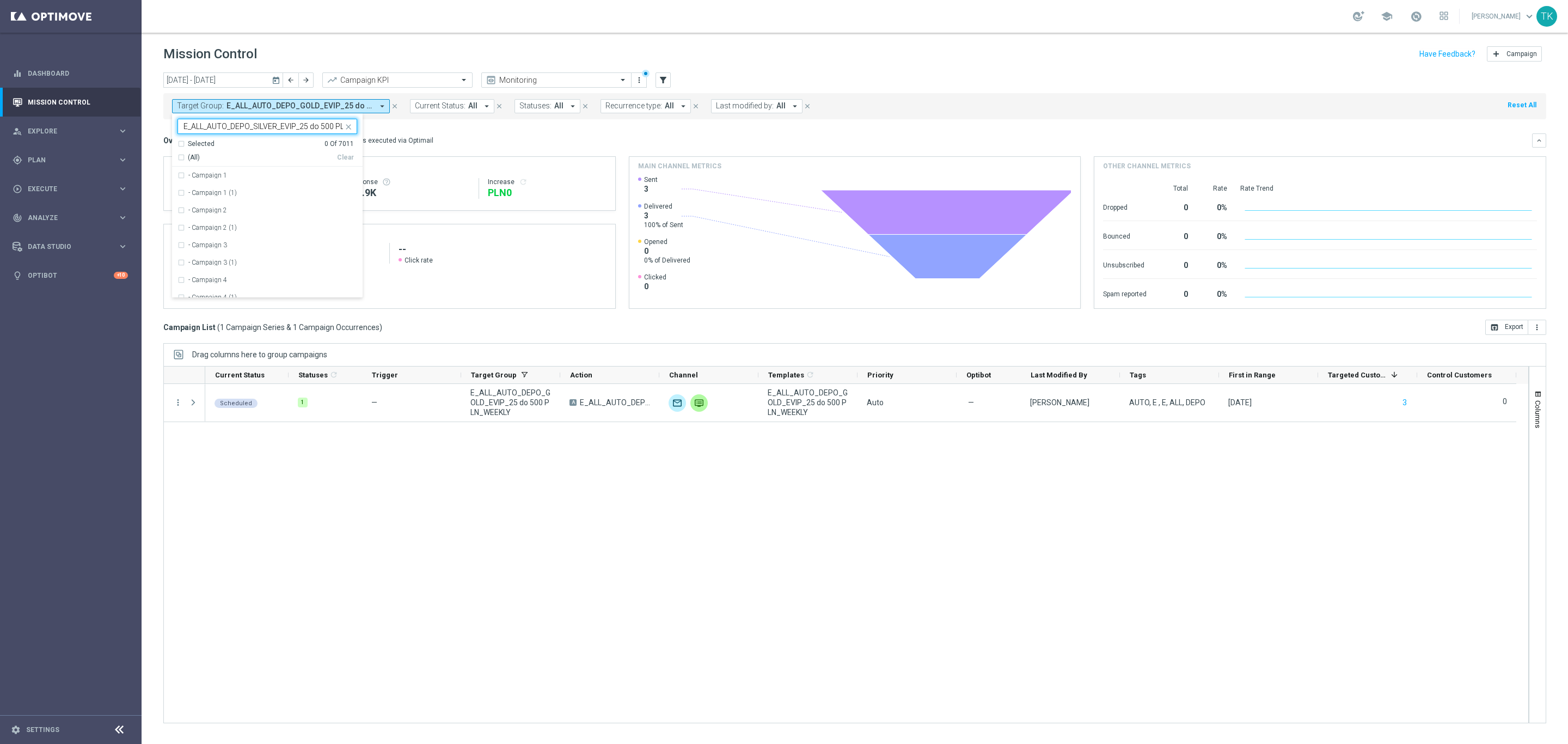
scroll to position [0, 36]
click at [209, 176] on label "E_ALL_AUTO_DEPO_SILVER_EVIP_25 do 500 PLN_WEEKLY" at bounding box center [273, 175] width 169 height 7
type input "E_ALL_AUTO_DEPO_SILVER_EVIP_25 do 500 PLN_WEEKLY"
click at [156, 147] on div "[DATE] [DATE] - [DATE] arrow_back arrow_forward Campaign KPI trending_up Monito…" at bounding box center [855, 403] width 1427 height 661
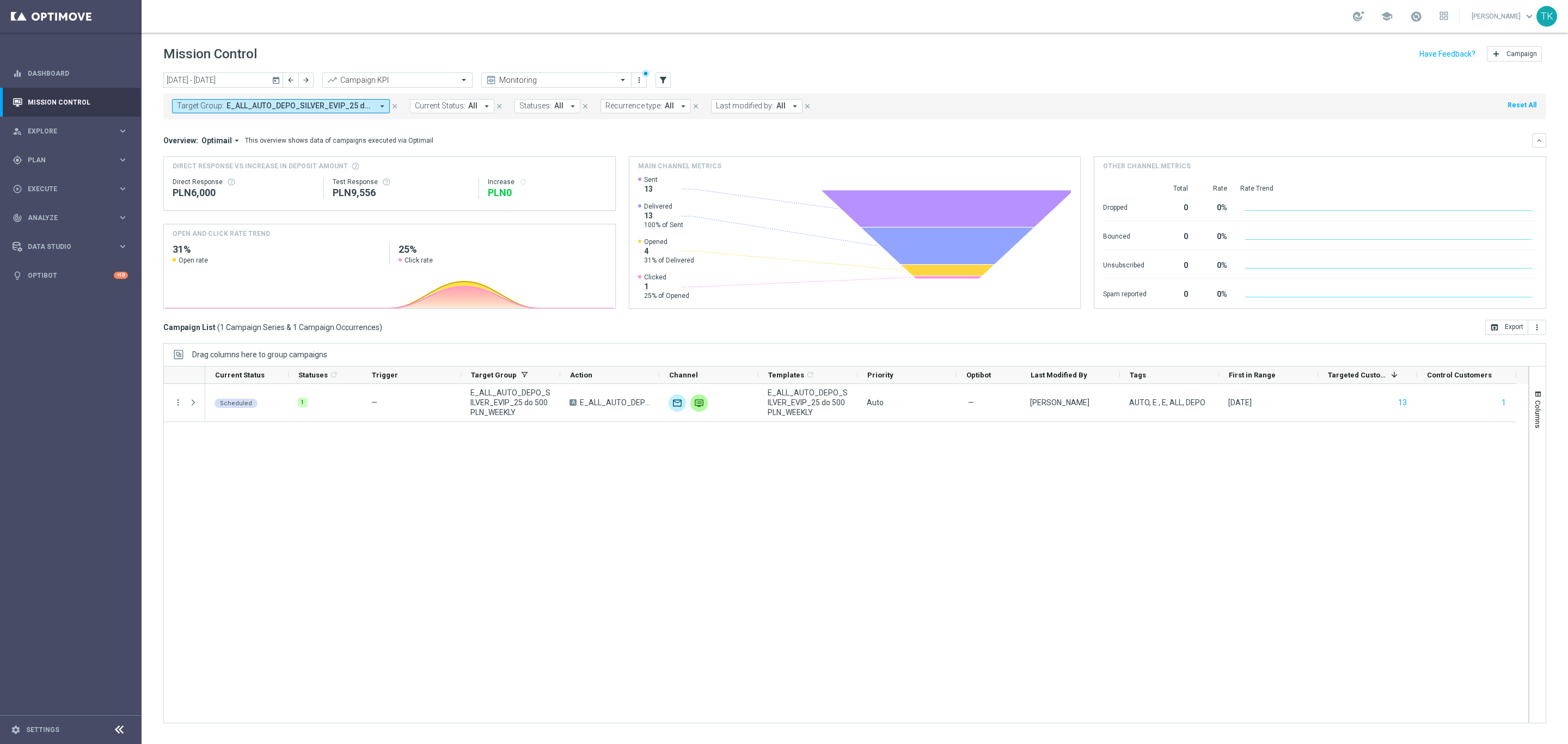
click at [270, 105] on span "E_ALL_AUTO_DEPO_SILVER_EVIP_25 do 500 PLN_WEEKLY" at bounding box center [299, 106] width 146 height 9
click at [0, 0] on div "Clear" at bounding box center [0, 0] width 0 height 0
click at [227, 120] on div at bounding box center [261, 126] width 165 height 13
paste input "E_ALL_AUTO_CASHDROP_GOLD_EVIP_250 PLN_WEEKLY"
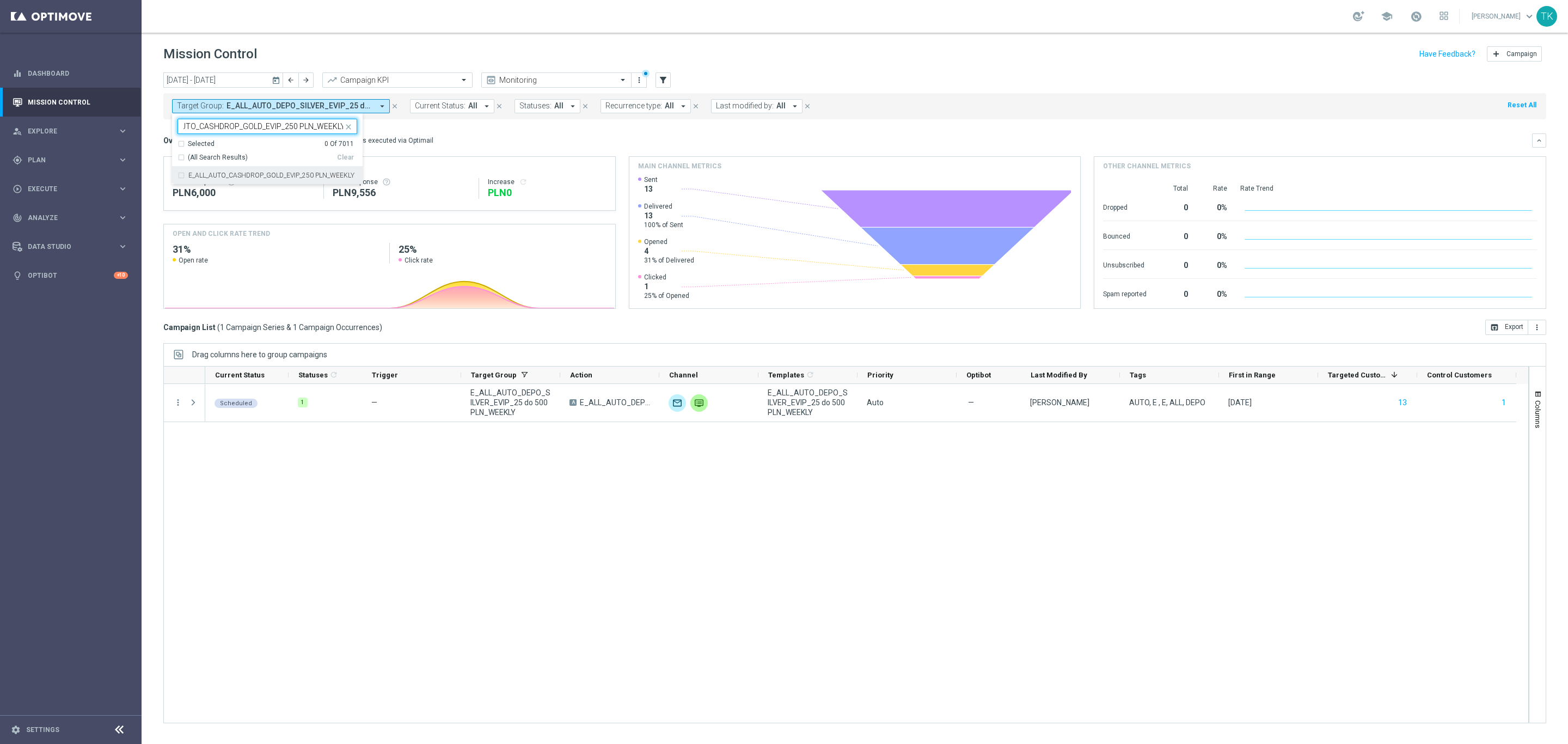
click at [222, 173] on label "E_ALL_AUTO_CASHDROP_GOLD_EVIP_250 PLN_WEEKLY" at bounding box center [271, 175] width 166 height 7
type input "E_ALL_AUTO_CASHDROP_GOLD_EVIP_250 PLN_WEEKLY"
click at [152, 131] on div "[DATE] [DATE] - [DATE] arrow_back arrow_forward Campaign KPI trending_up Monito…" at bounding box center [855, 403] width 1427 height 661
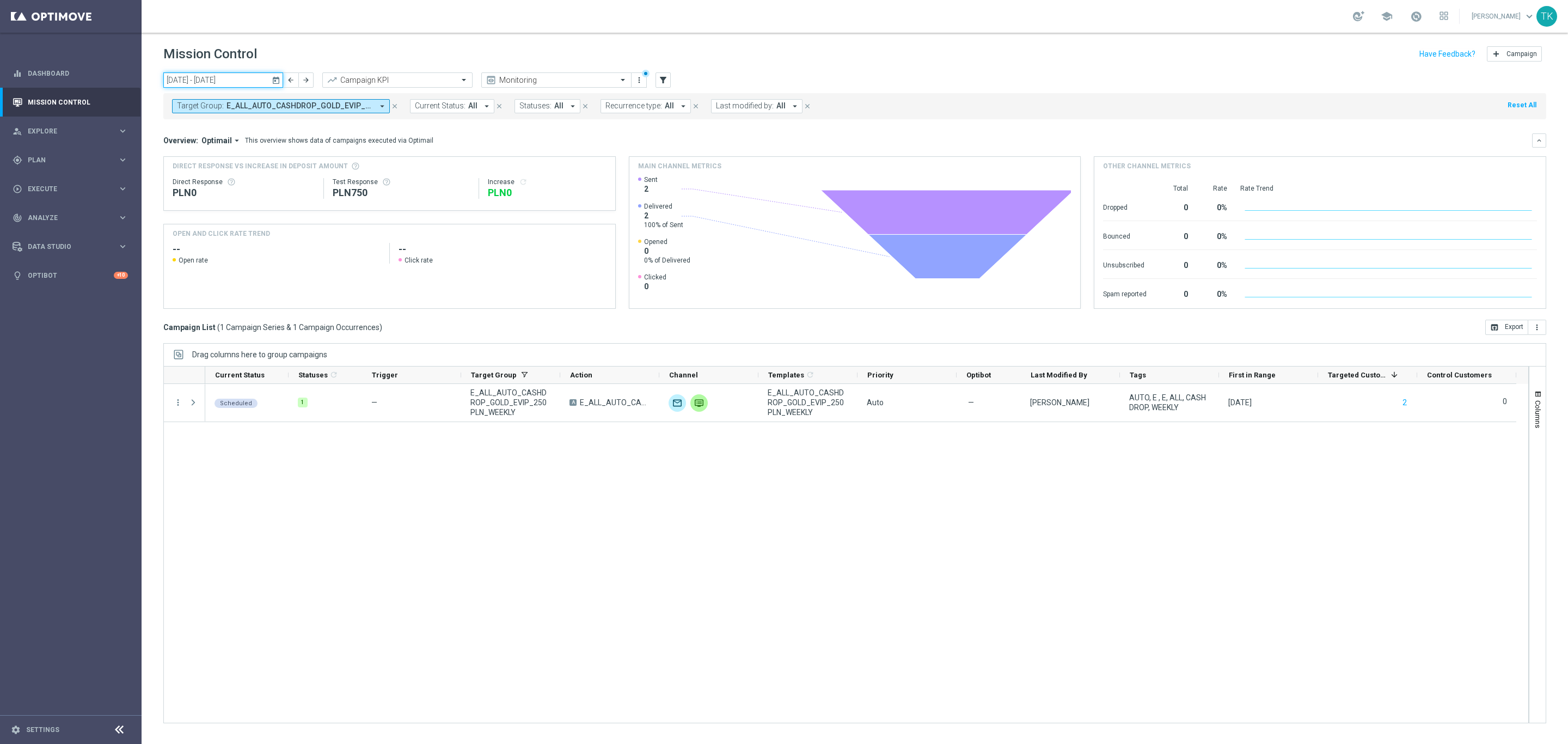
click at [210, 76] on input "[DATE] - [DATE]" at bounding box center [223, 80] width 120 height 15
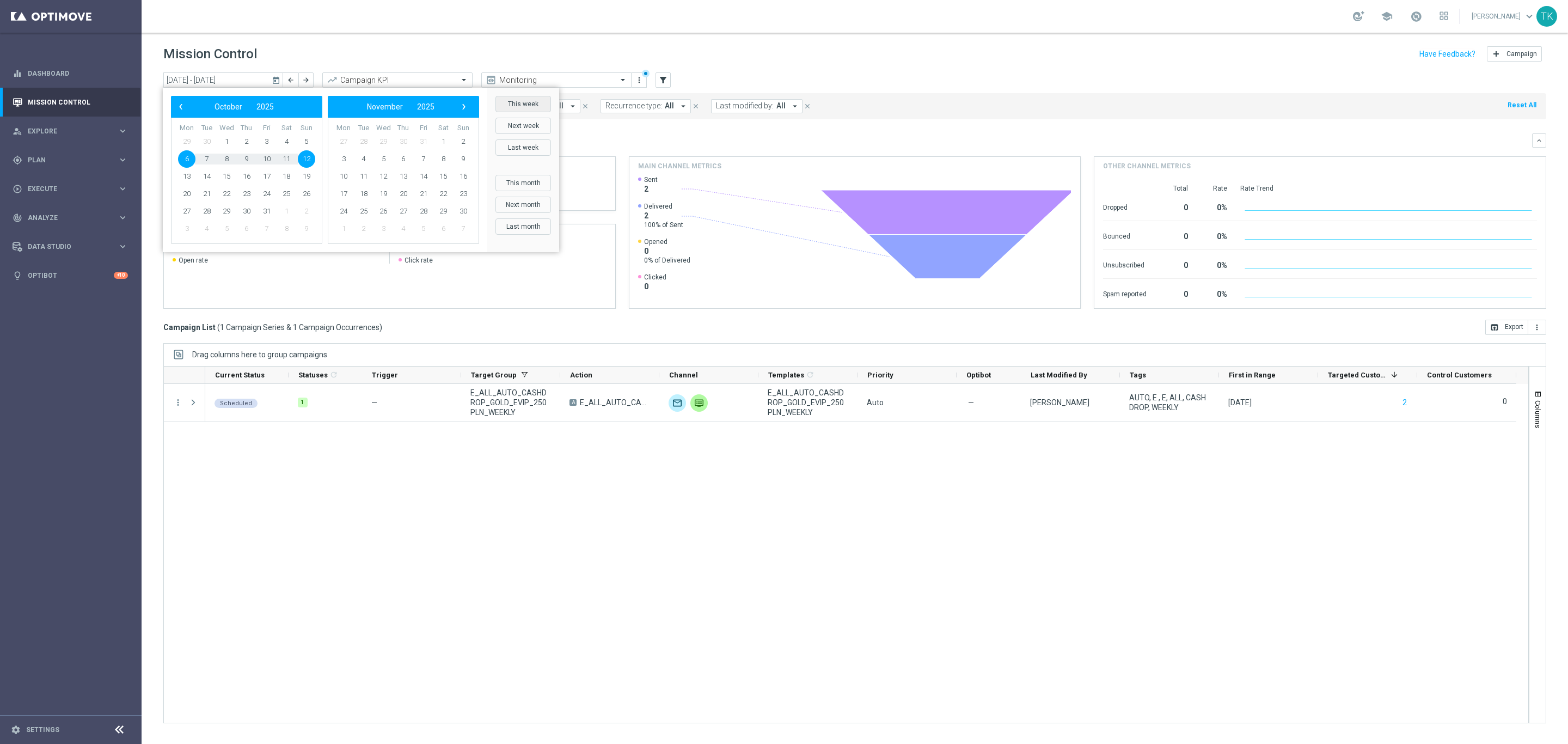
click at [516, 102] on button "This week" at bounding box center [523, 104] width 56 height 17
type input "[DATE] - [DATE]"
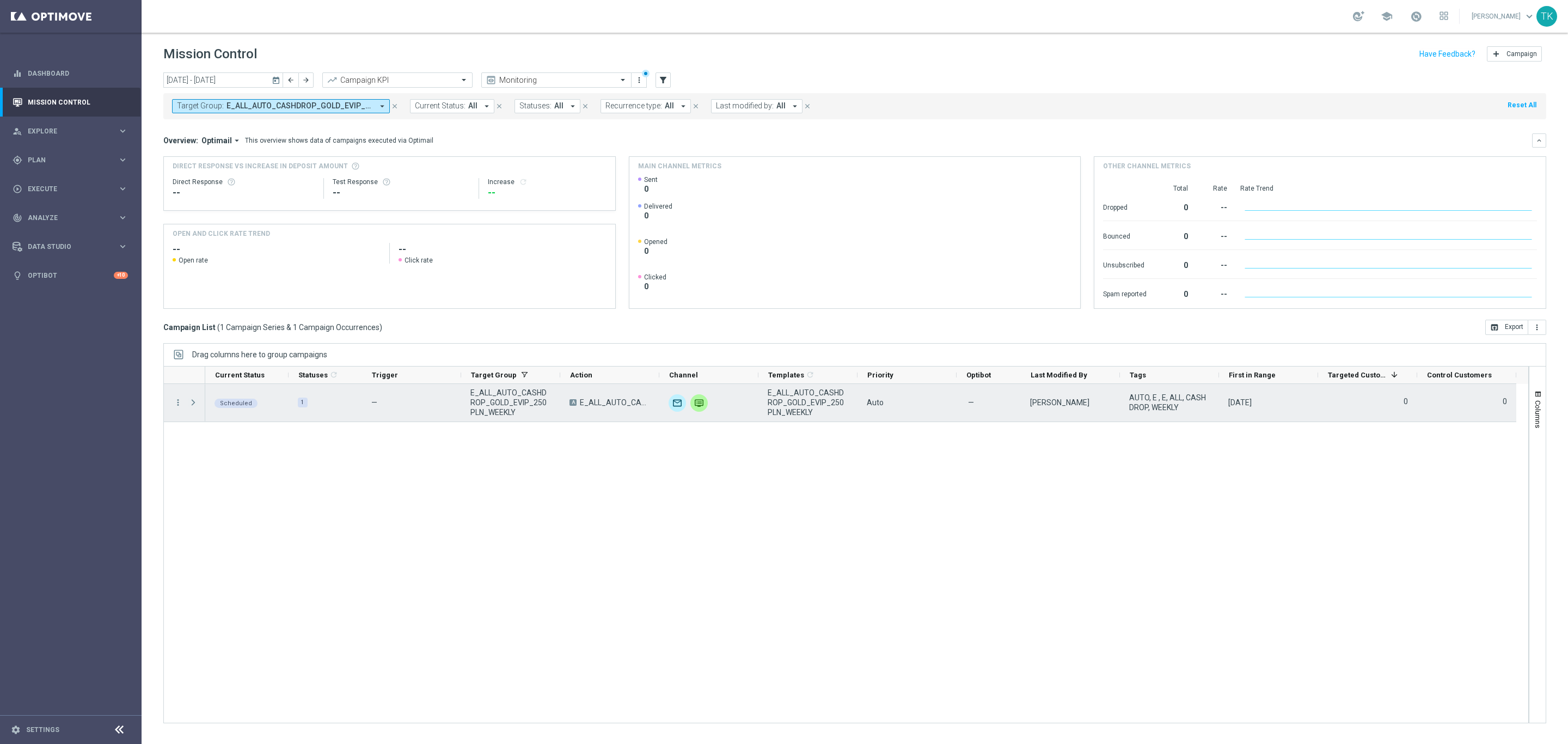
click at [193, 399] on span "Press SPACE to select this row." at bounding box center [193, 403] width 10 height 9
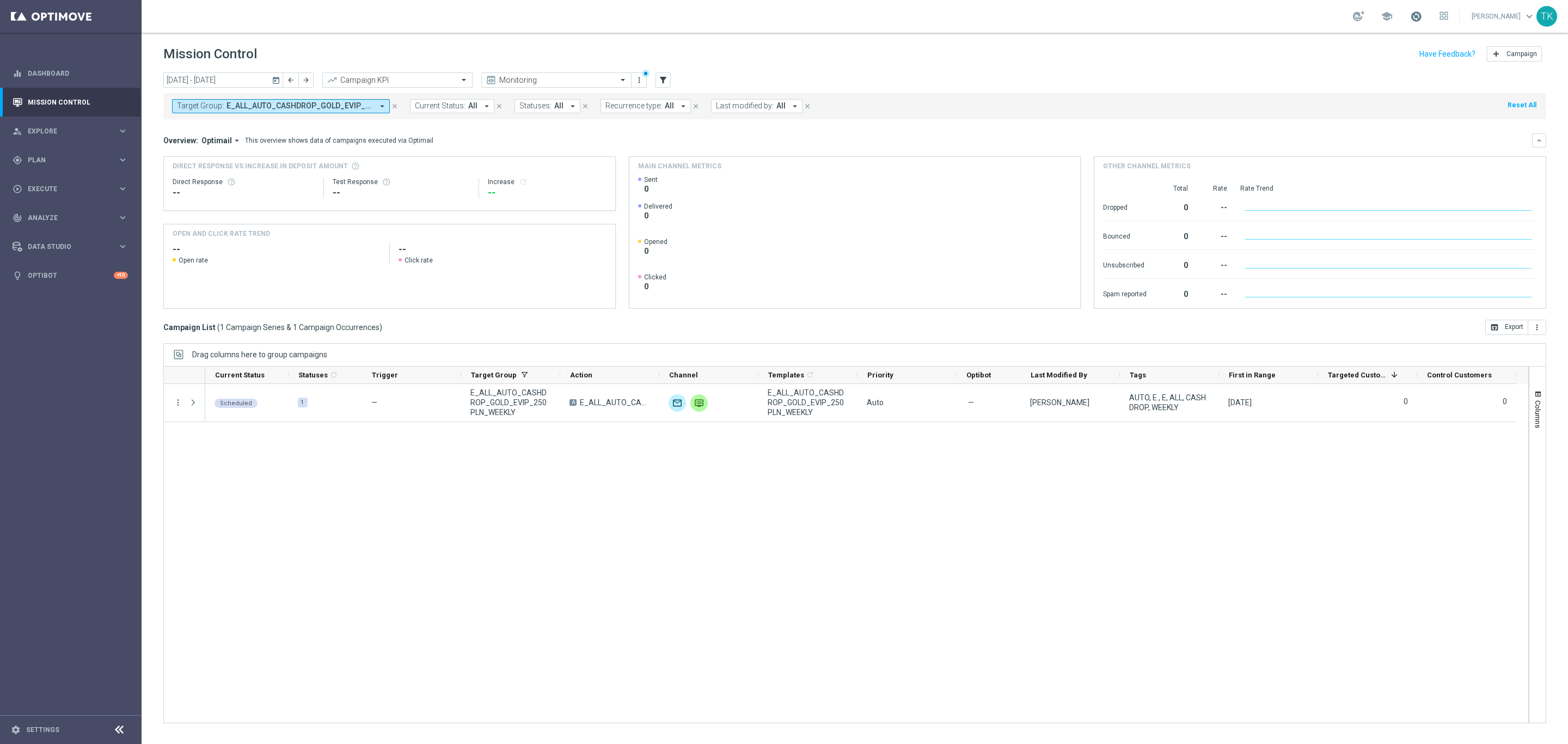
click at [1413, 17] on span at bounding box center [1416, 17] width 12 height 12
click at [1410, 17] on span at bounding box center [1416, 17] width 12 height 12
click at [32, 162] on span "Plan" at bounding box center [72, 160] width 90 height 7
click at [47, 215] on span "Templates" at bounding box center [67, 215] width 78 height 7
click at [42, 231] on link "Optimail" at bounding box center [73, 231] width 80 height 9
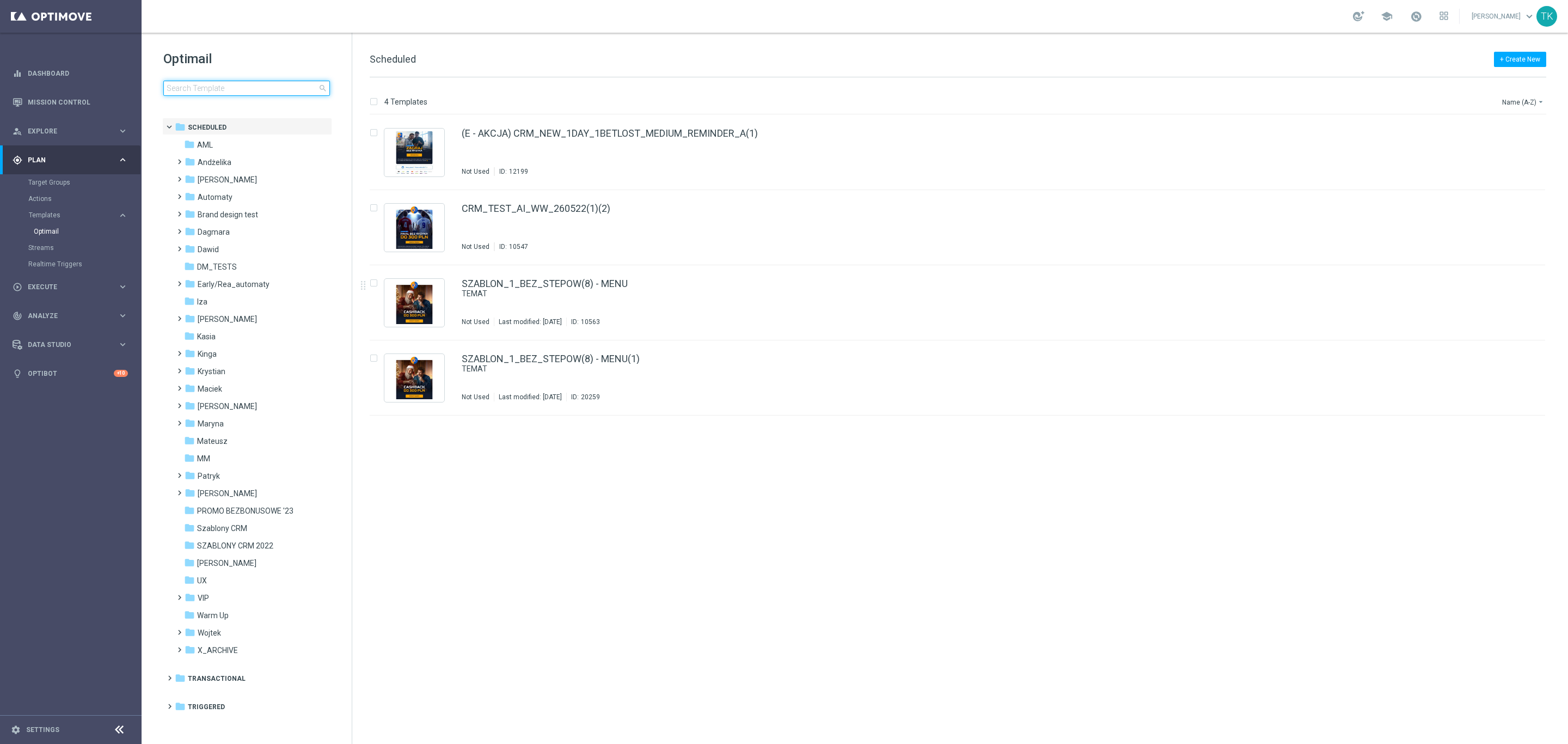
click at [199, 87] on input at bounding box center [247, 88] width 166 height 15
click at [169, 88] on input at bounding box center [247, 88] width 166 height 15
type input "E_ALL_TARGET_OFFER_3DEPO"
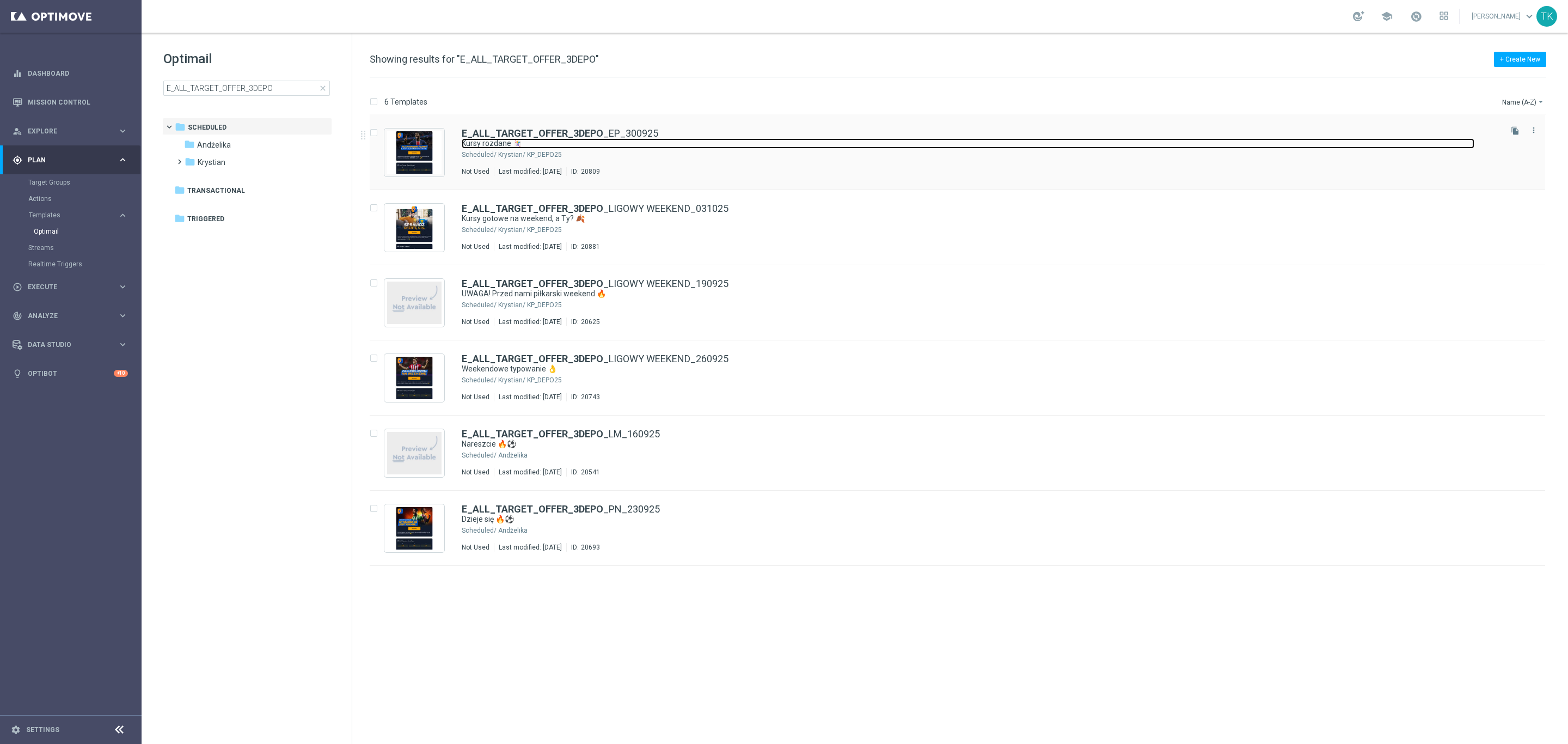
click at [742, 146] on link "Kursy rozdane 🃏" at bounding box center [968, 143] width 1013 height 10
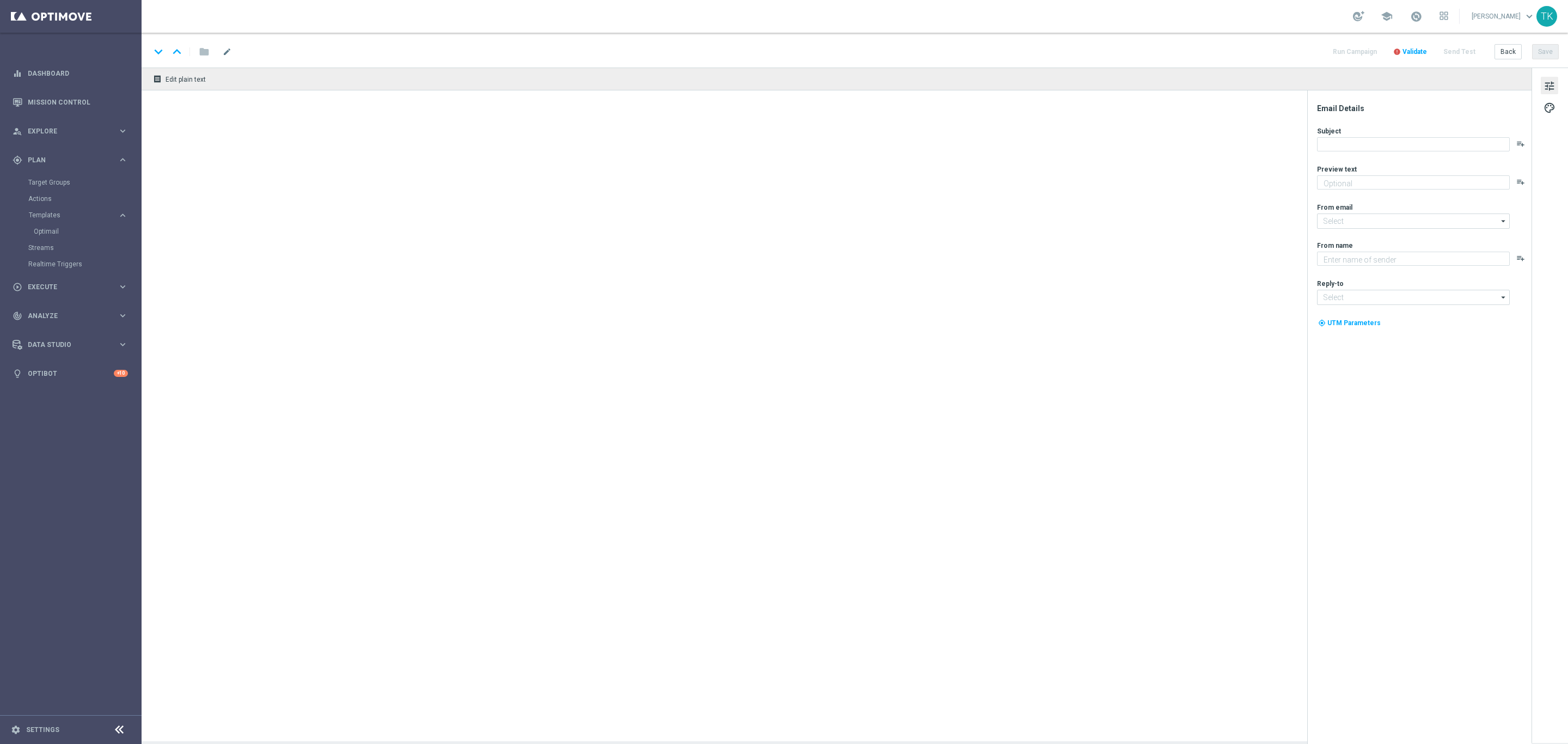
type textarea "Wchodzisz do gry? ⏯️"
type input "[EMAIL_ADDRESS][DOMAIN_NAME]"
type textarea "STS"
type input "[EMAIL_ADDRESS][DOMAIN_NAME]"
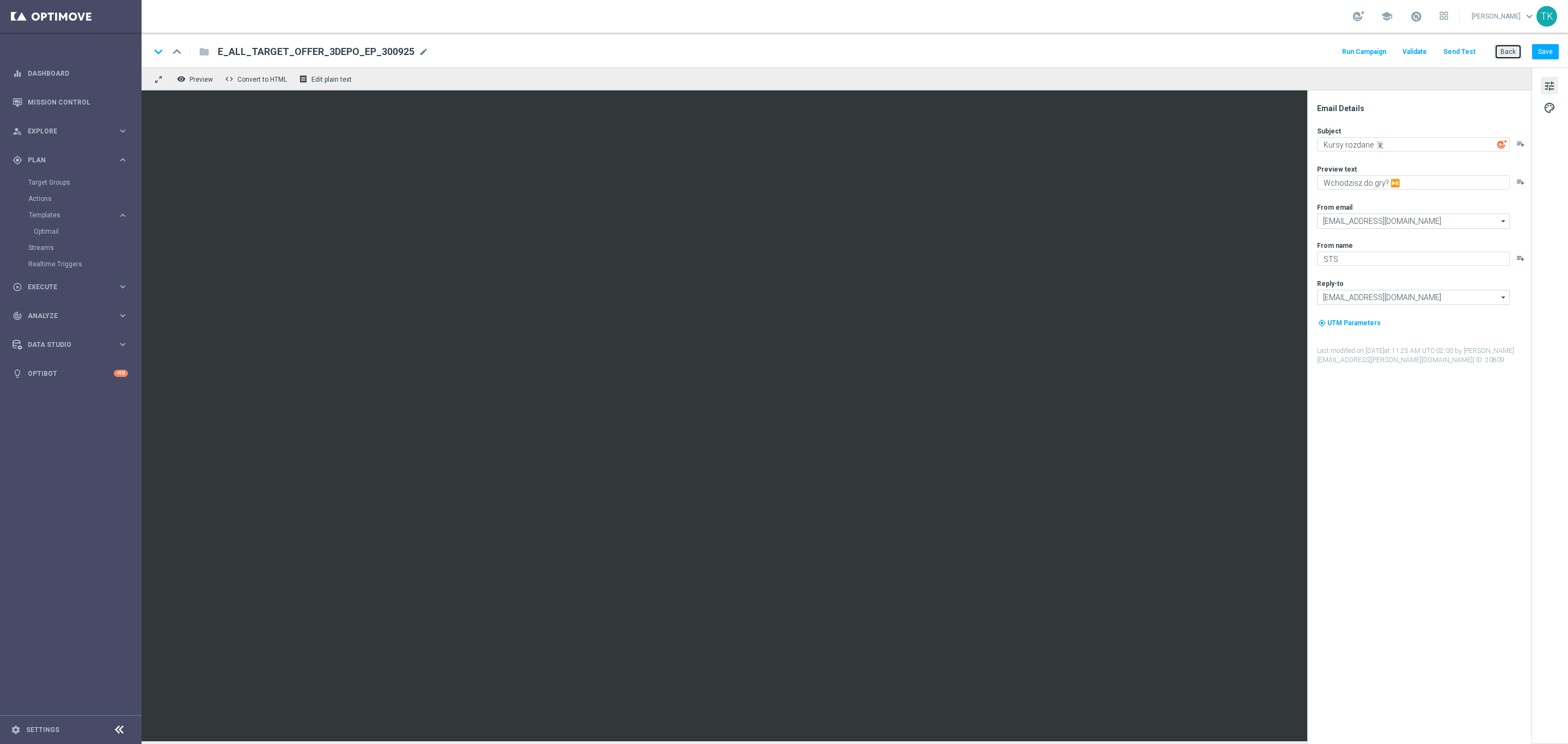
click at [1504, 56] on button "Back" at bounding box center [1508, 51] width 27 height 15
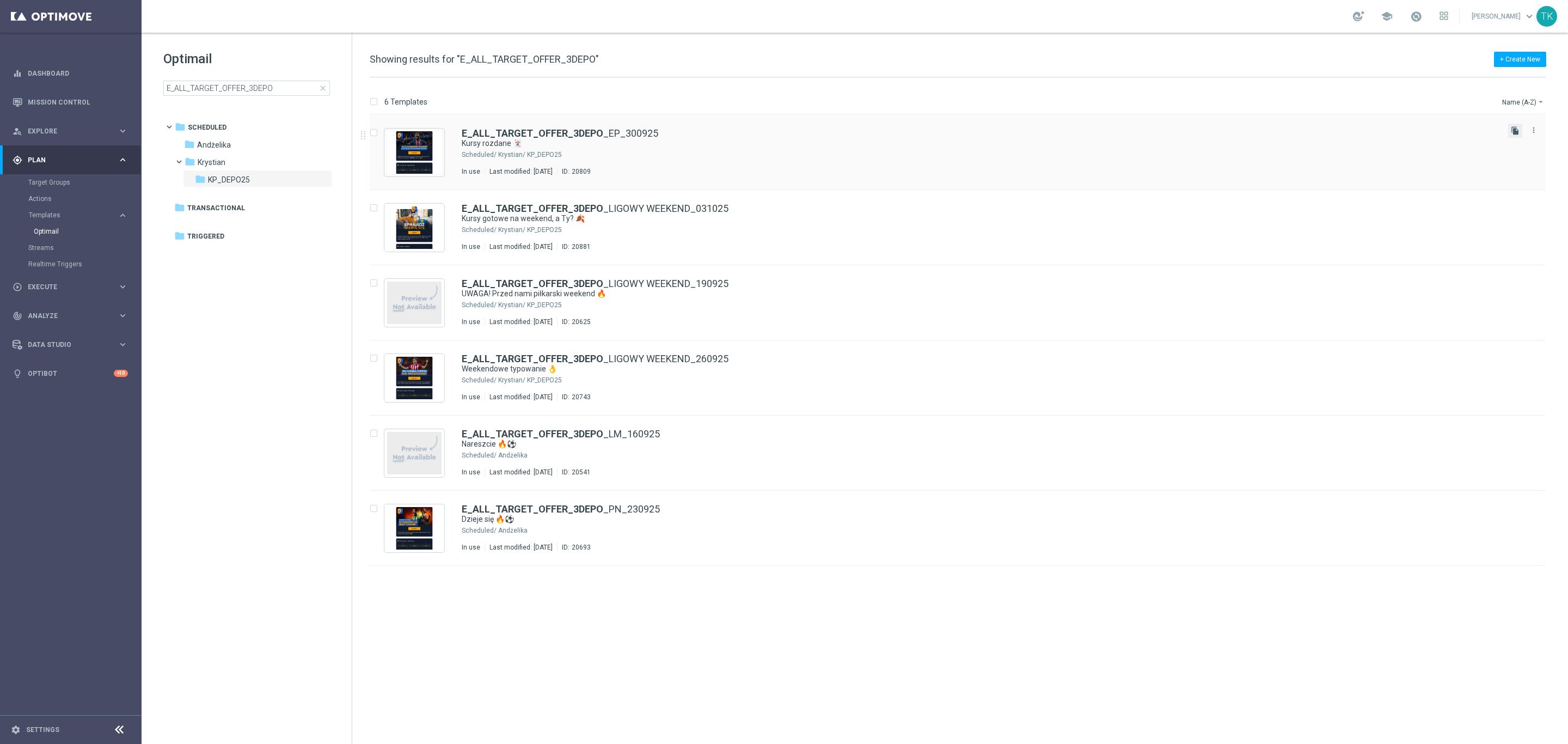
click at [1512, 131] on icon "file_copy" at bounding box center [1515, 130] width 9 height 9
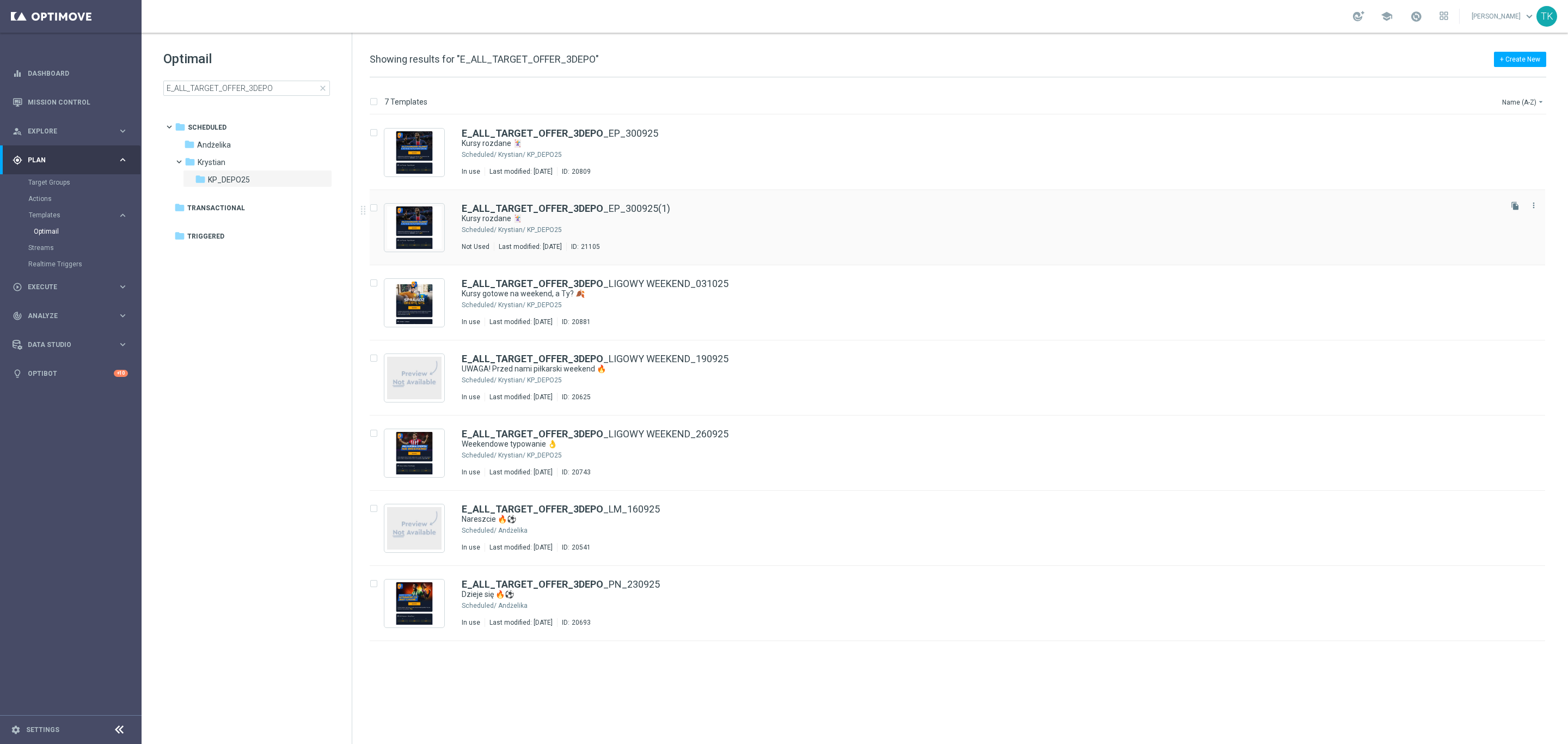
click at [666, 225] on div "E_ALL_TARGET_OFFER_3DEPO _EP_300925(1) Kursy rozdane 🃏 Scheduled/ Krystian/ KP_…" at bounding box center [981, 227] width 1038 height 47
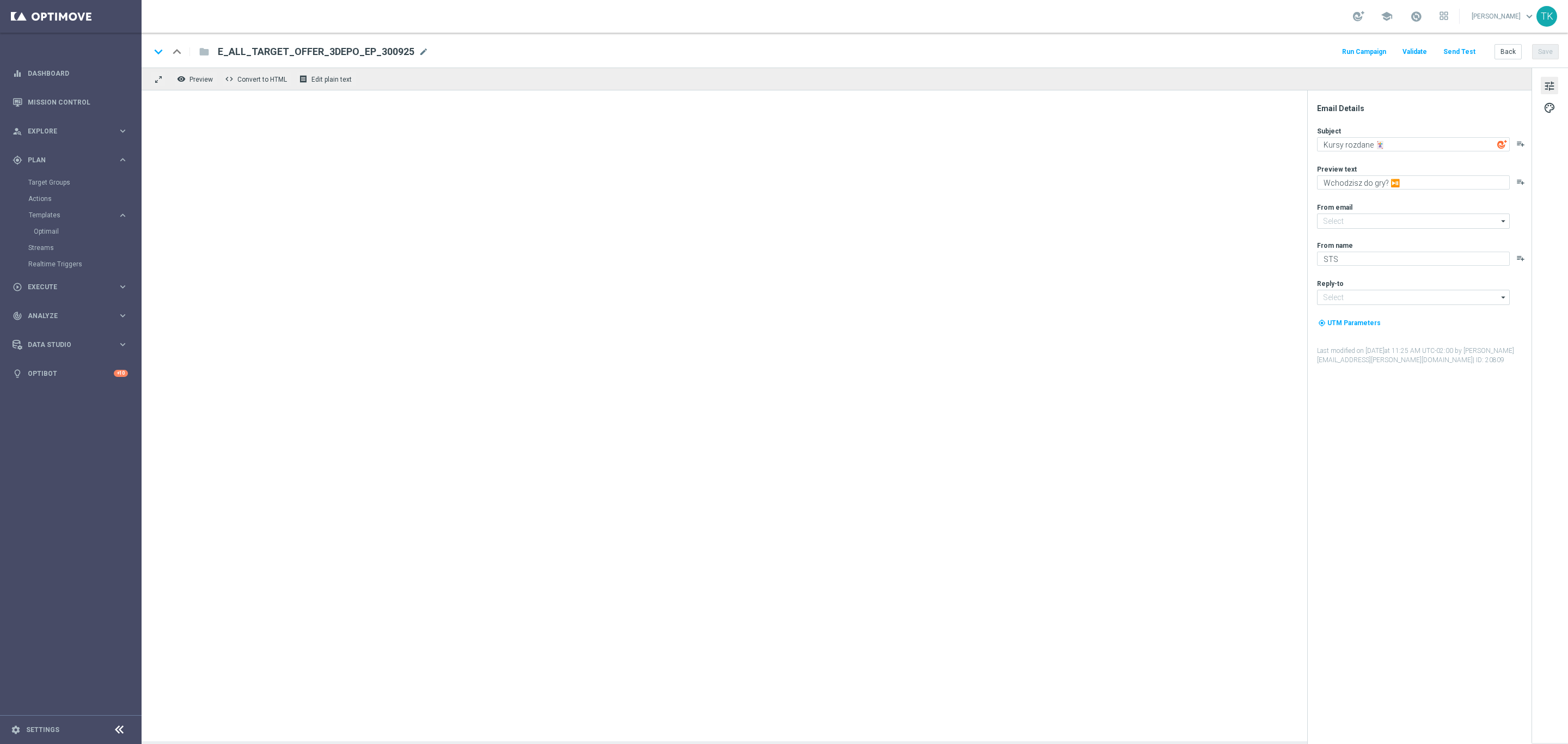
type input "[EMAIL_ADDRESS][DOMAIN_NAME]"
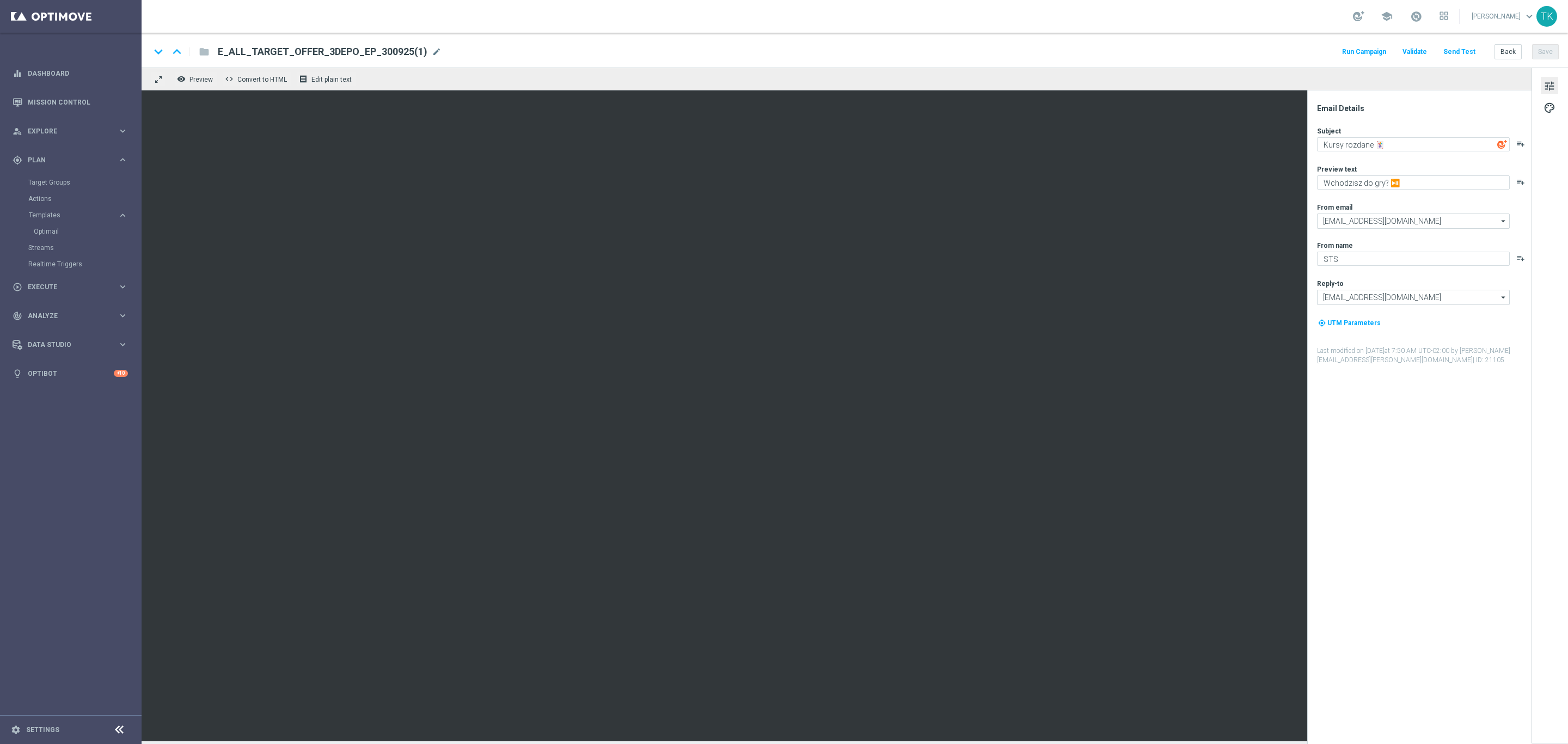
click at [422, 54] on div "E_ALL_TARGET_OFFER_3DEPO_EP_300925(1) mode_edit" at bounding box center [330, 51] width 224 height 14
click at [422, 53] on input "E_ALL_TARGET_OFFER_3DEPO_EP_300925(1)" at bounding box center [352, 51] width 270 height 14
click at [336, 56] on input "E_ALL_TARGET_OFFER_3DEPO_EP_300925(1)" at bounding box center [352, 51] width 270 height 14
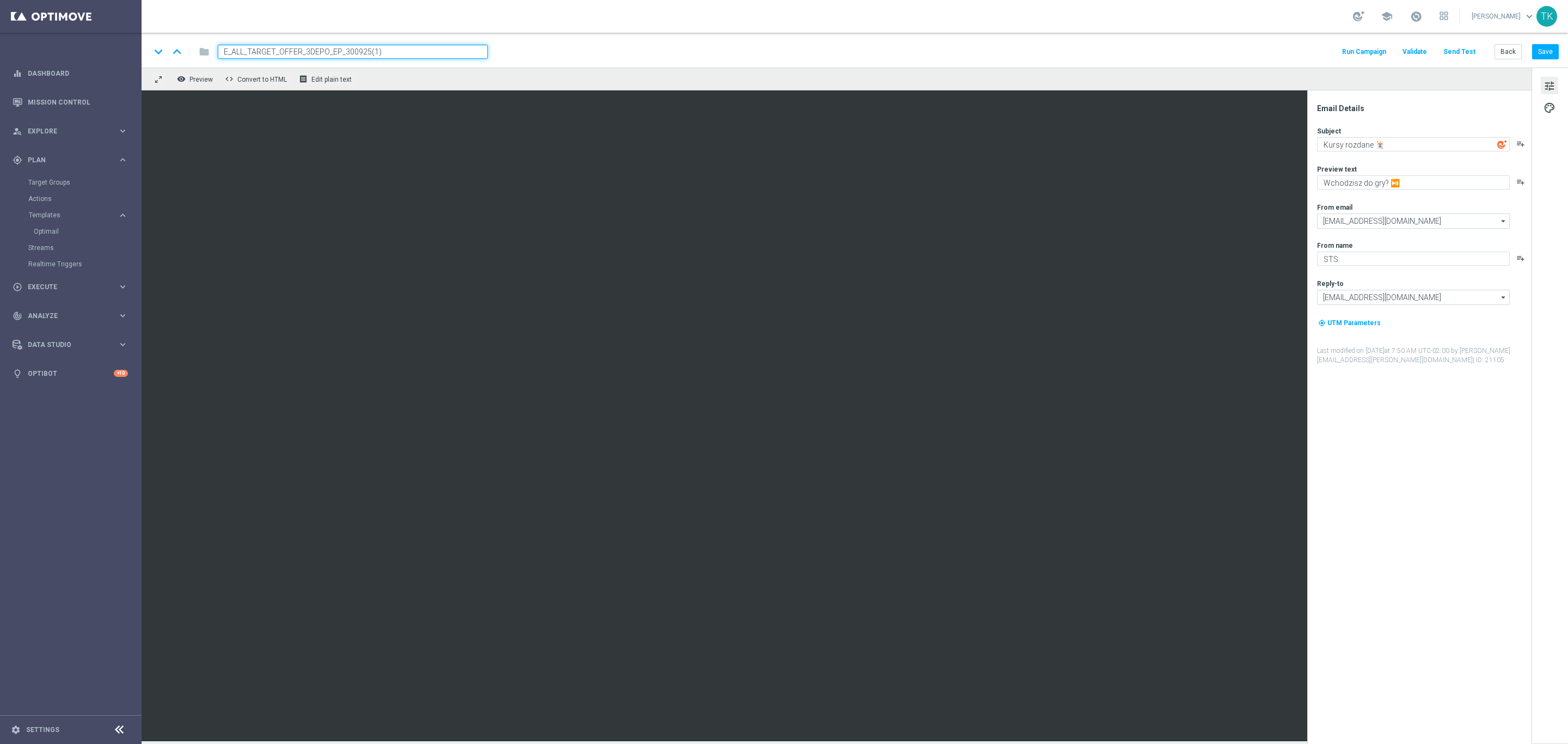
paste input "141025"
type input "E_ALL_TARGET_OFFER_3DEPO_141025"
click at [537, 54] on div "keyboard_arrow_down keyboard_arrow_up folder E_ALL_TARGET_OFFER_3DEPO_141025 Ru…" at bounding box center [855, 51] width 1408 height 14
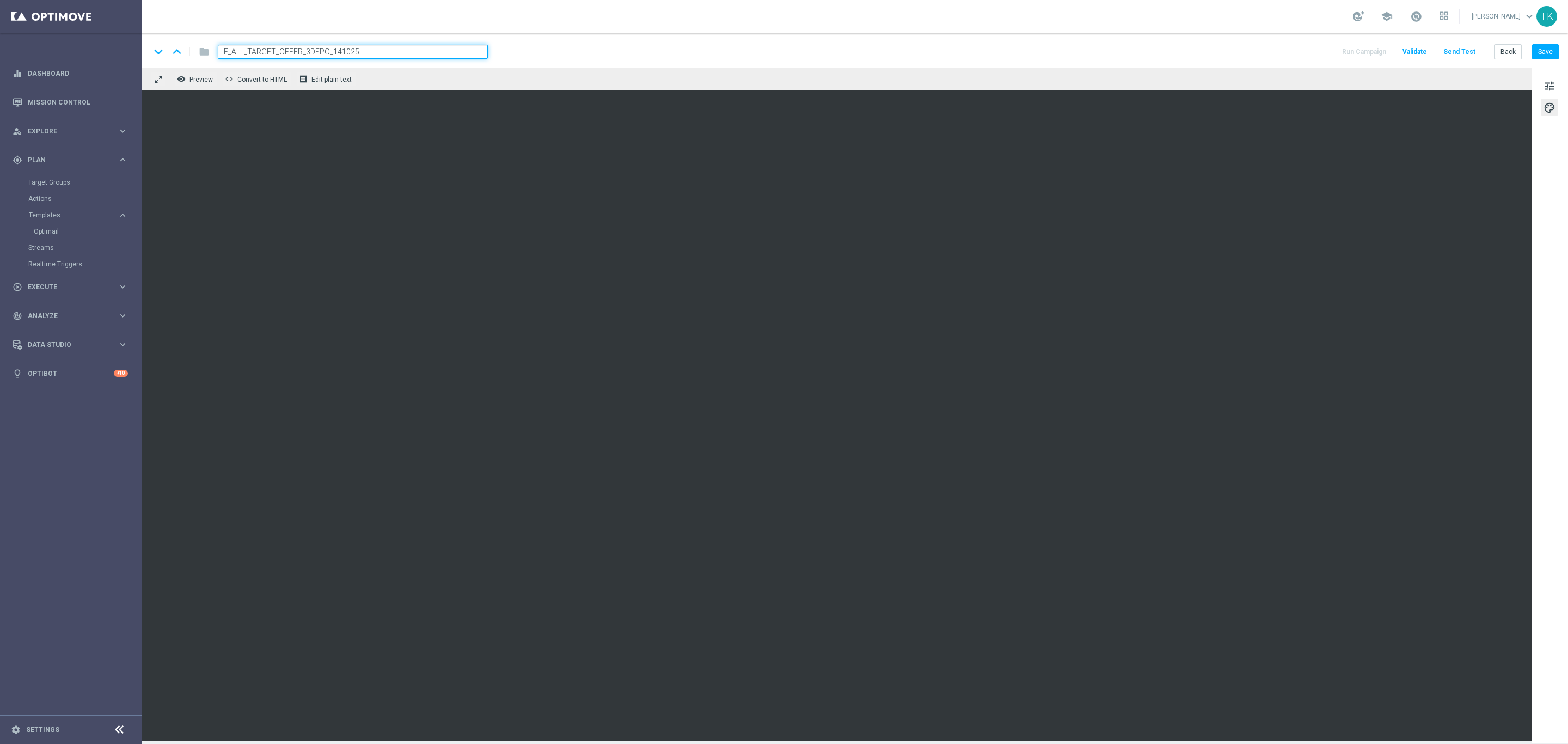
click at [582, 50] on div "keyboard_arrow_down keyboard_arrow_up folder E_ALL_TARGET_OFFER_3DEPO_141025 Ru…" at bounding box center [855, 51] width 1408 height 14
click at [1550, 84] on span "tune" at bounding box center [1550, 86] width 12 height 14
